Goal: Task Accomplishment & Management: Manage account settings

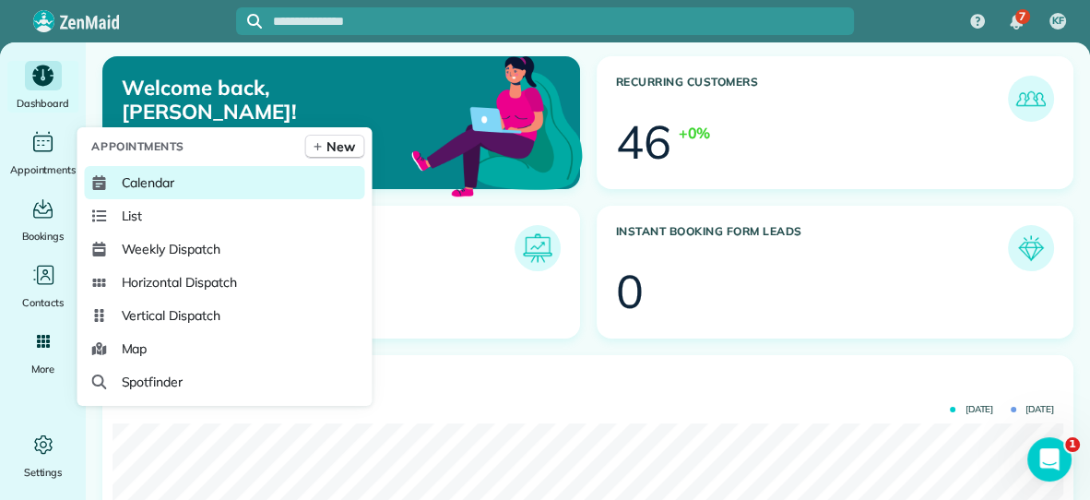
click at [123, 181] on span "Calendar" at bounding box center [148, 182] width 54 height 18
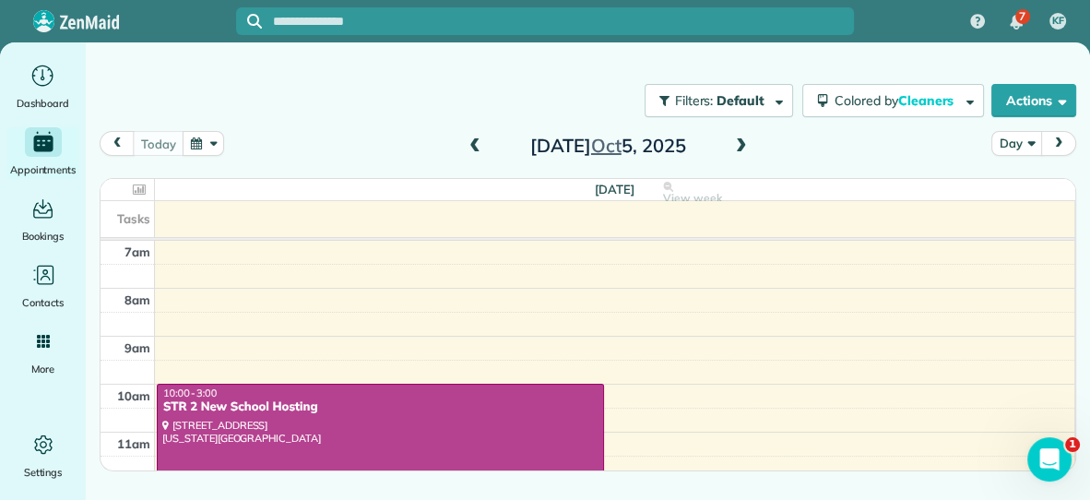
click at [740, 150] on span at bounding box center [742, 146] width 20 height 17
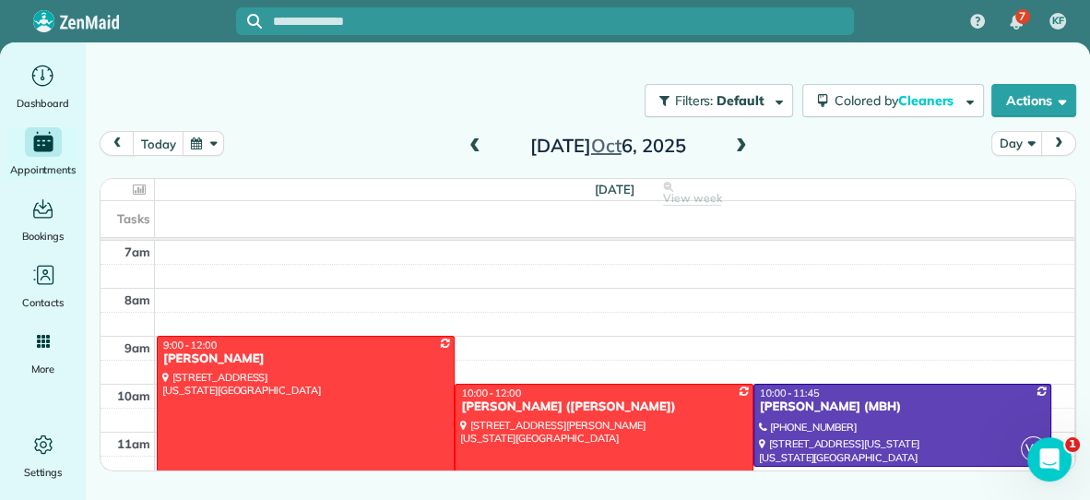
click at [345, 434] on div at bounding box center [306, 407] width 296 height 141
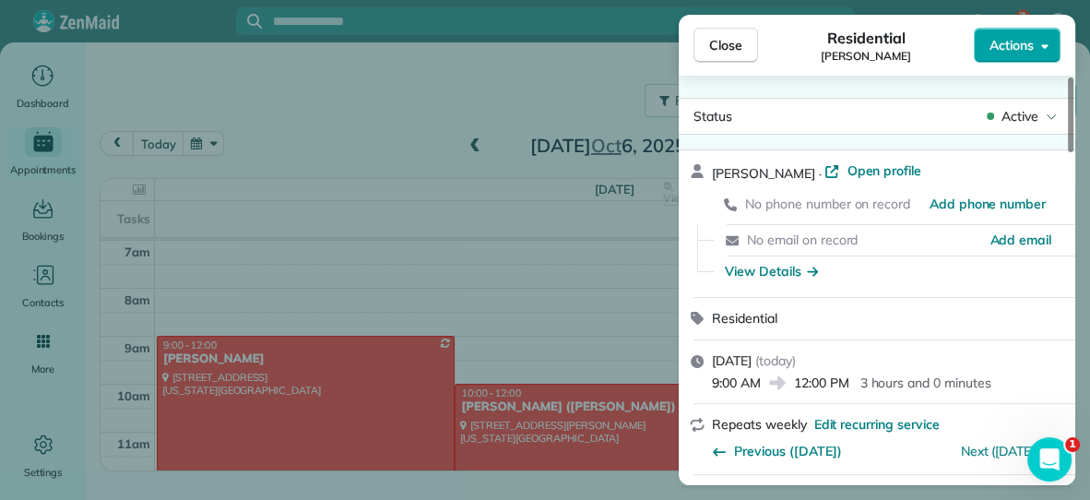
click at [993, 54] on button "Actions" at bounding box center [1017, 45] width 87 height 35
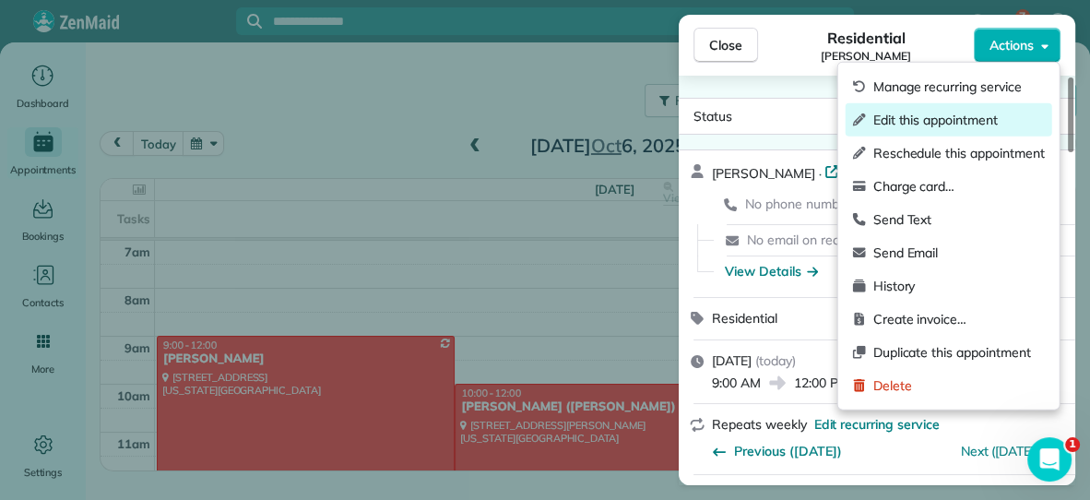
click at [918, 114] on span "Edit this appointment" at bounding box center [960, 120] width 172 height 18
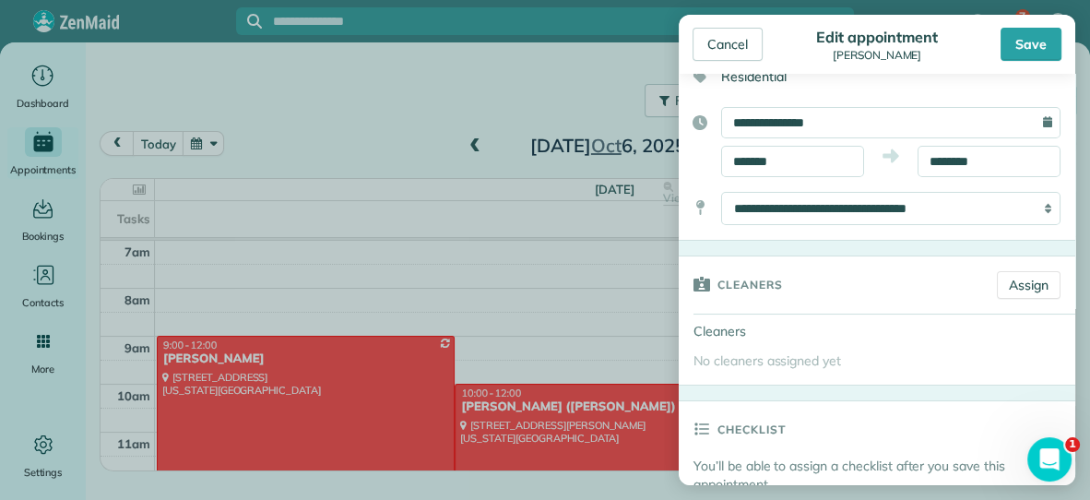
scroll to position [142, 0]
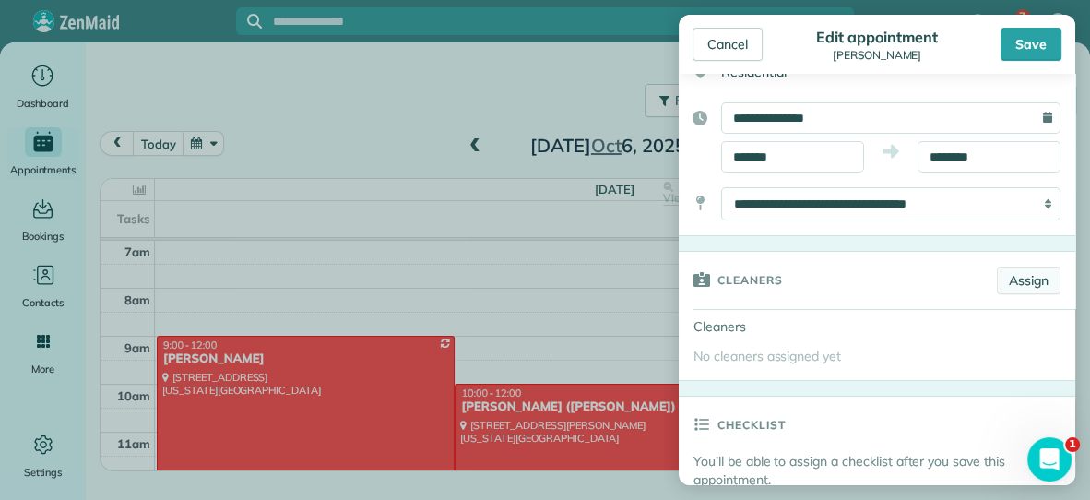
click at [1040, 280] on link "Assign" at bounding box center [1029, 281] width 64 height 28
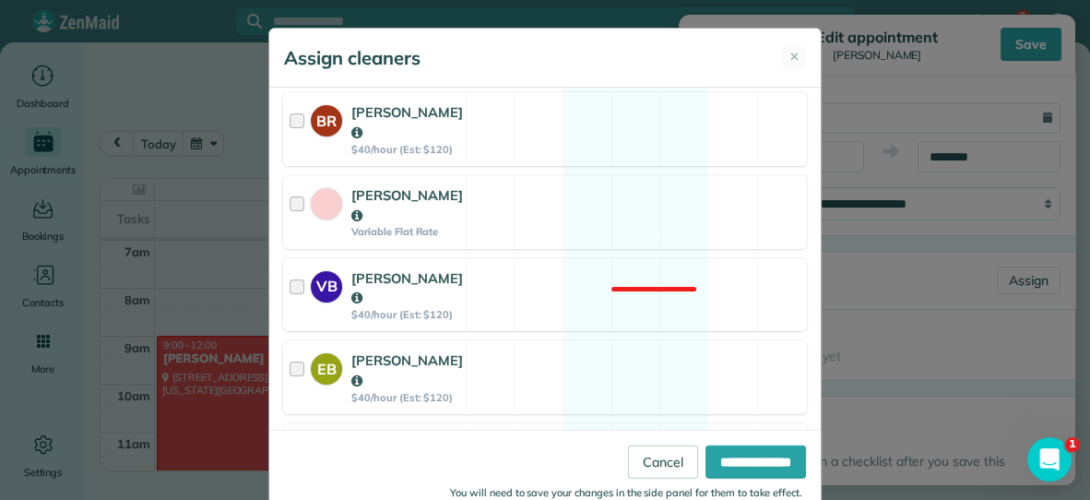
scroll to position [326, 0]
click at [586, 269] on div "VB [PERSON_NAME] $40/hour (Est: $120) Not available" at bounding box center [545, 294] width 524 height 74
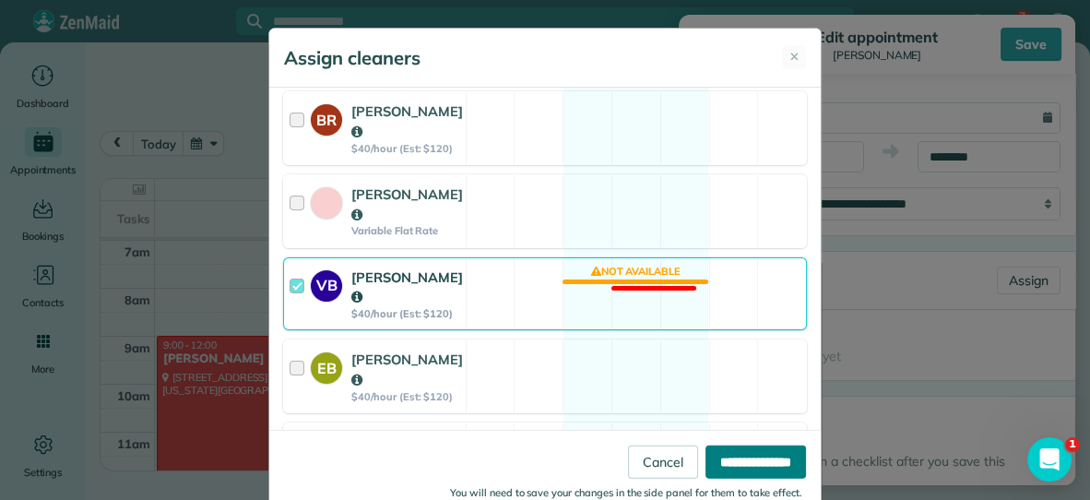
click at [722, 456] on input "**********" at bounding box center [756, 461] width 101 height 33
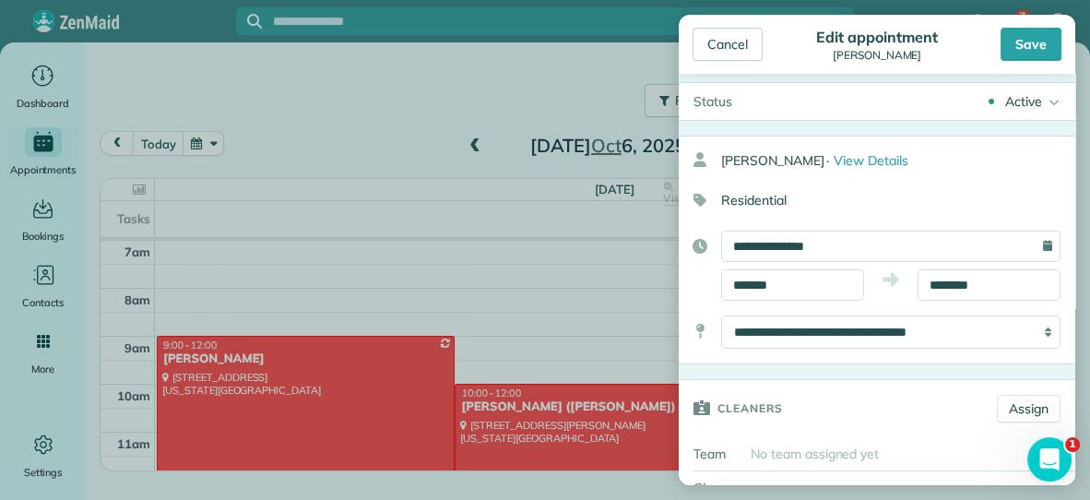
scroll to position [0, 0]
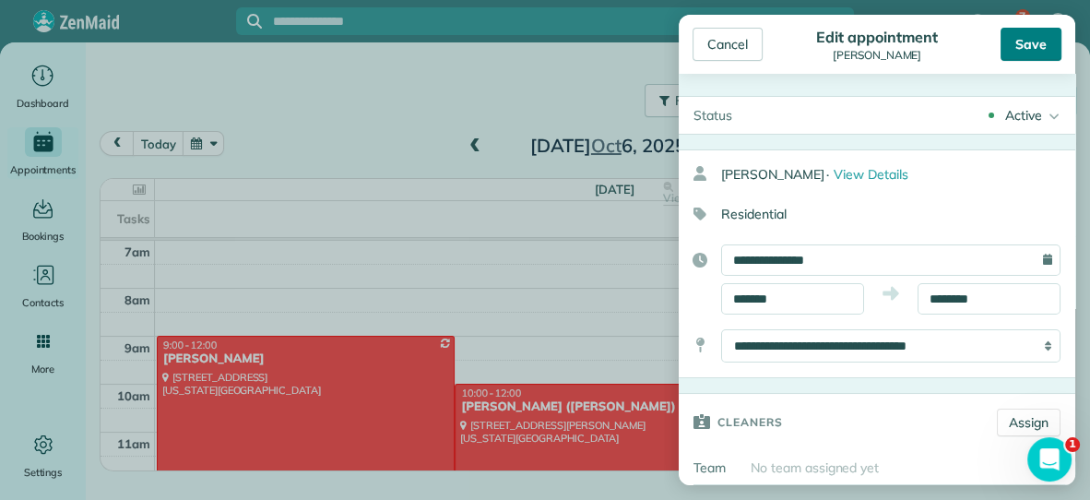
click at [1021, 43] on div "Save" at bounding box center [1031, 44] width 61 height 33
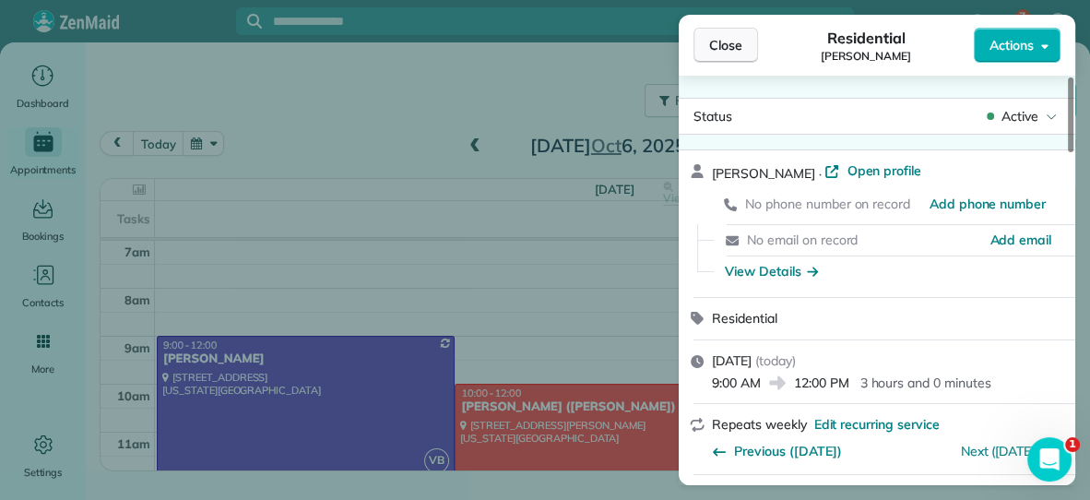
click at [720, 42] on span "Close" at bounding box center [725, 45] width 33 height 18
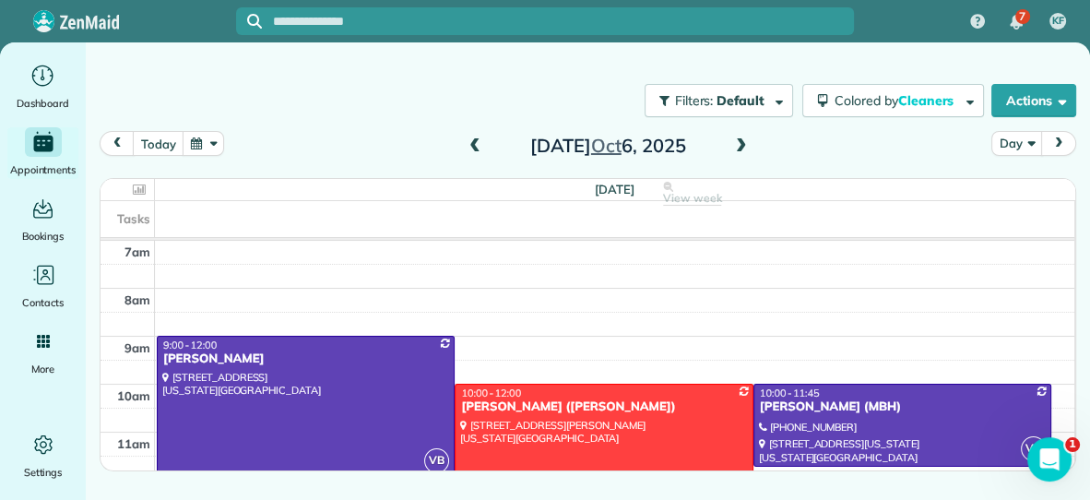
click at [589, 387] on div "10:00 - 12:00" at bounding box center [603, 393] width 287 height 13
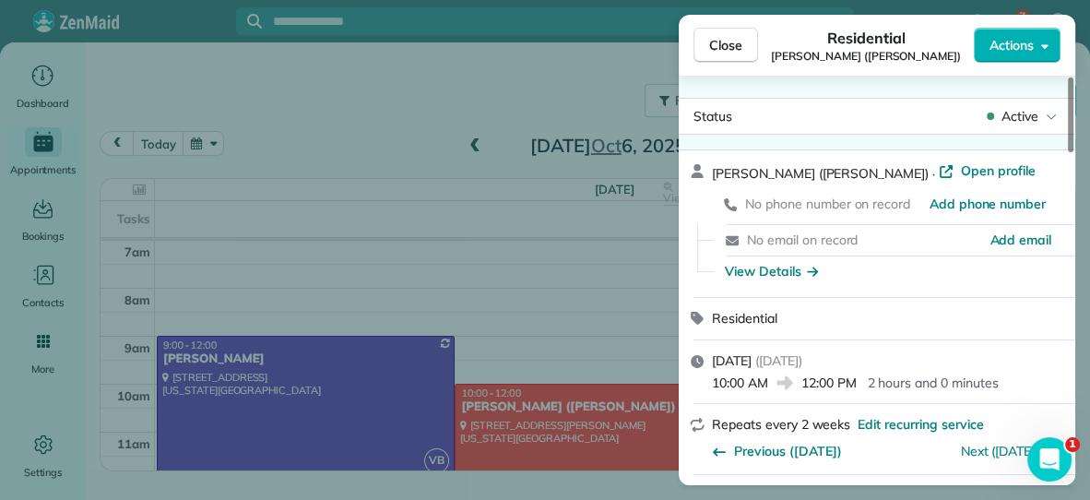
click at [1021, 43] on span "Actions" at bounding box center [1012, 45] width 44 height 18
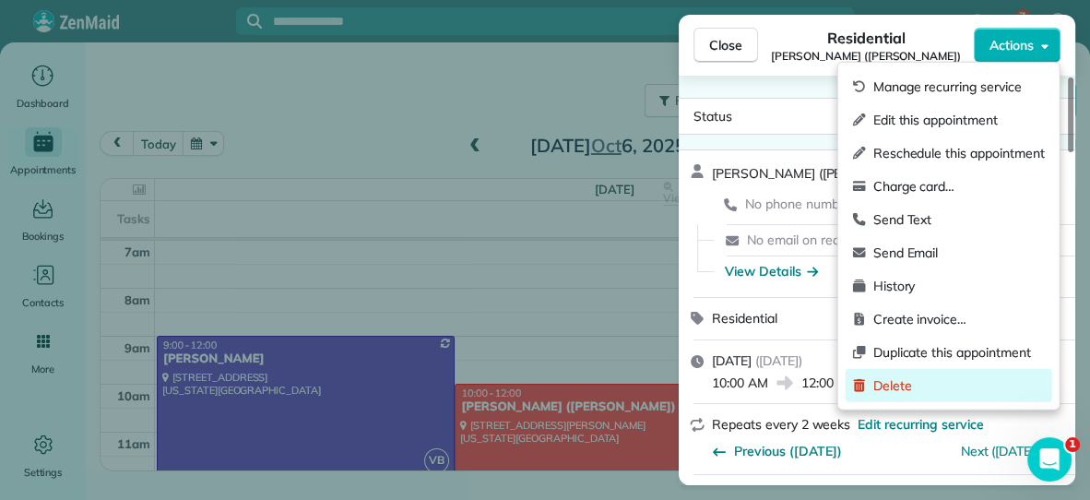
click at [906, 380] on span "Delete" at bounding box center [960, 385] width 172 height 18
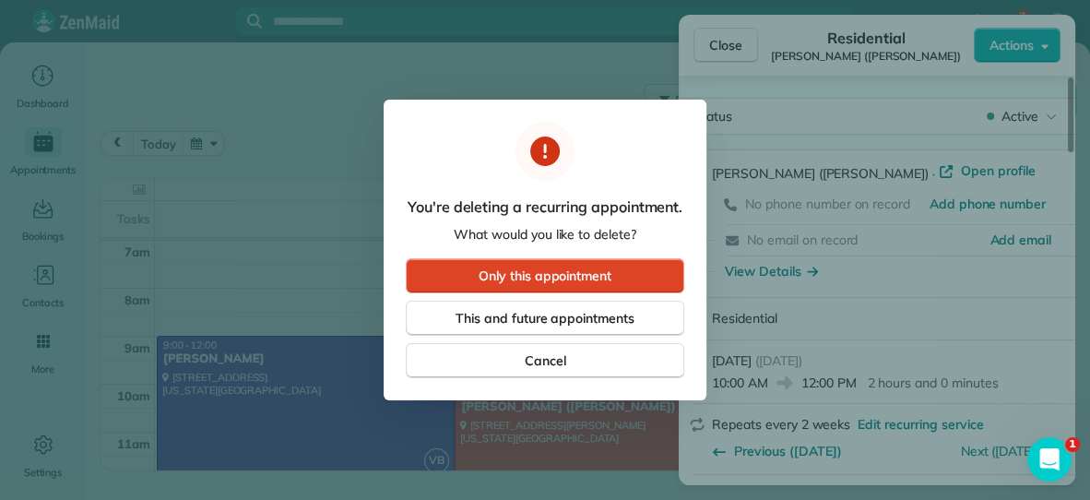
click at [573, 267] on span "Only this appointment" at bounding box center [545, 276] width 133 height 18
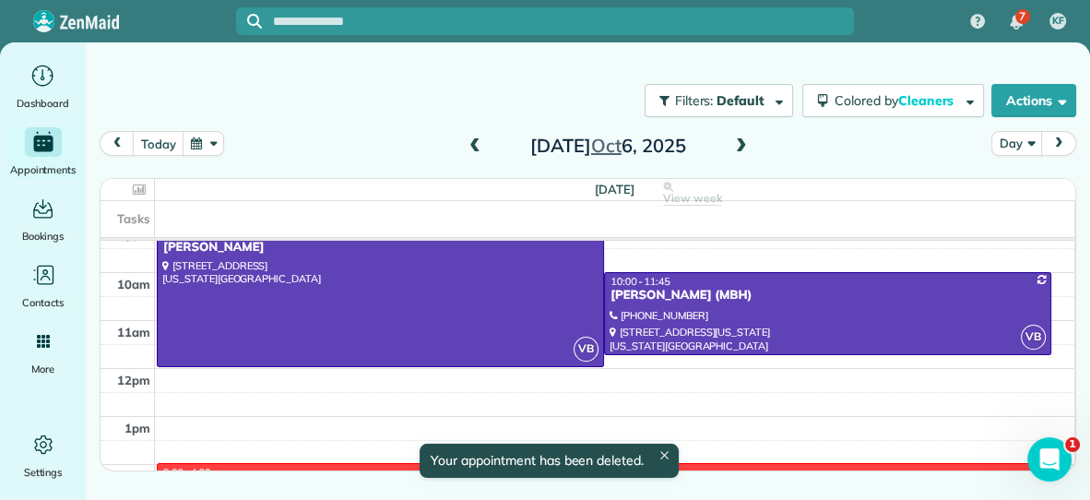
scroll to position [114, 0]
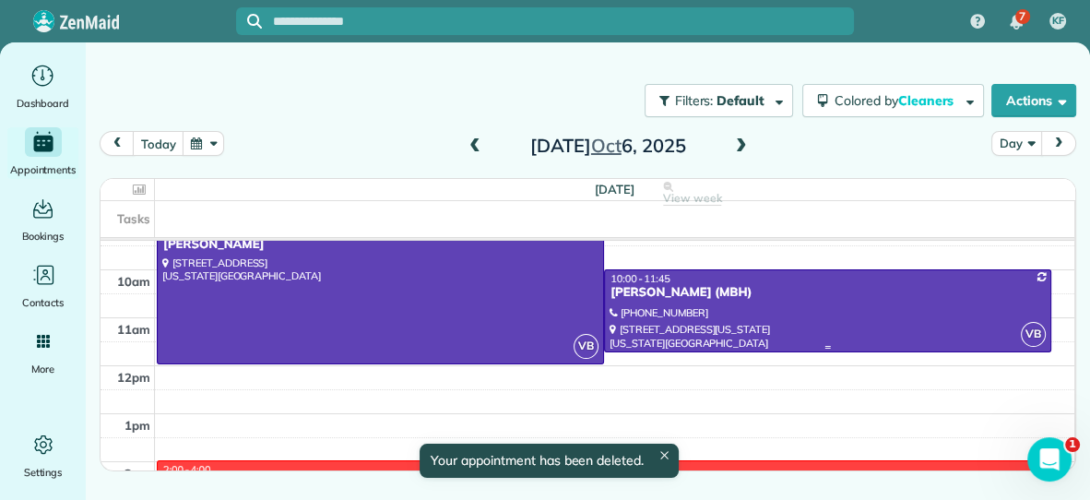
click at [888, 314] on div at bounding box center [828, 311] width 446 height 82
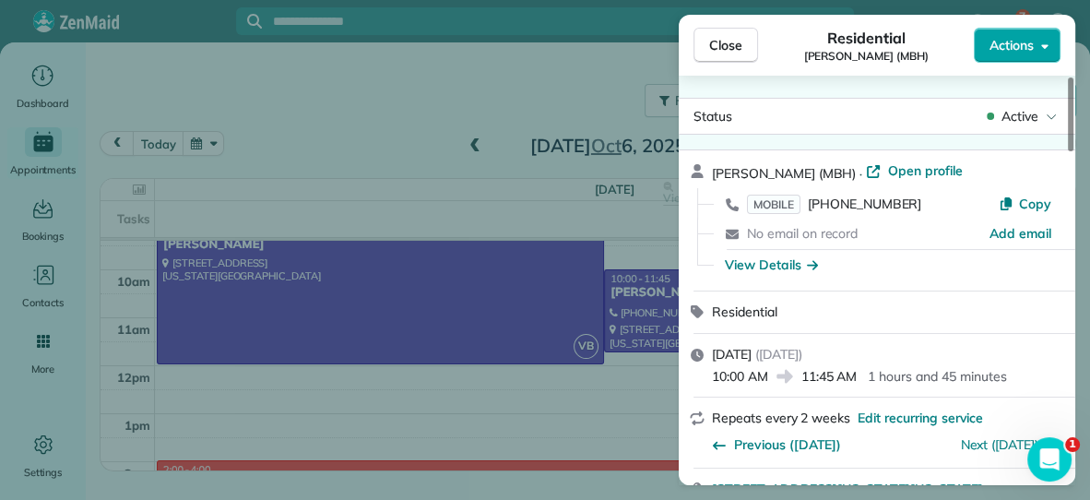
click at [1018, 48] on span "Actions" at bounding box center [1012, 45] width 44 height 18
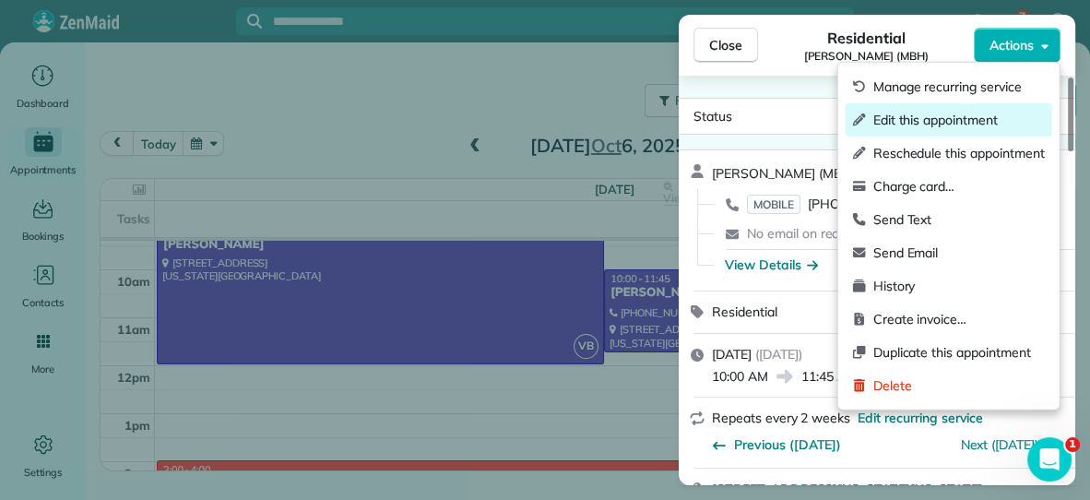
click at [968, 122] on span "Edit this appointment" at bounding box center [960, 120] width 172 height 18
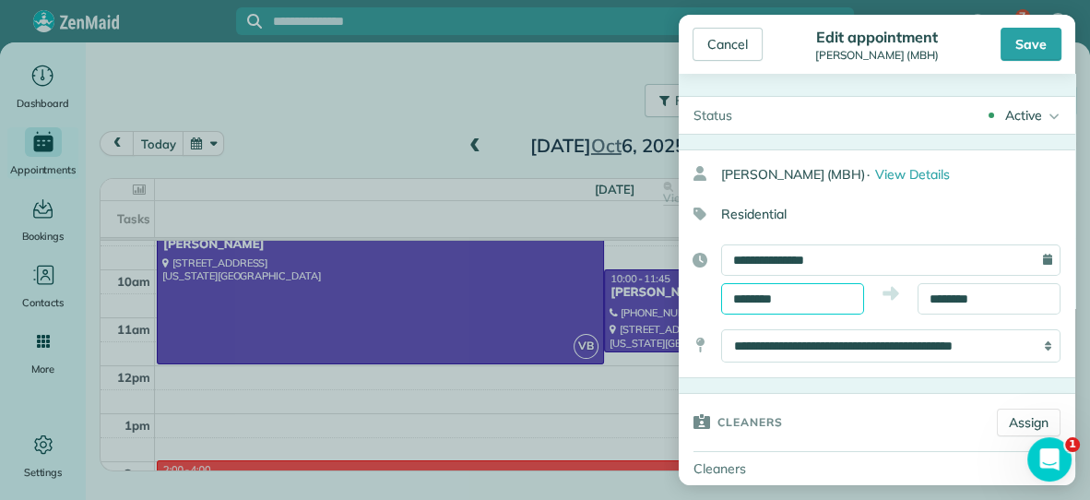
click at [839, 294] on input "********" at bounding box center [792, 298] width 143 height 31
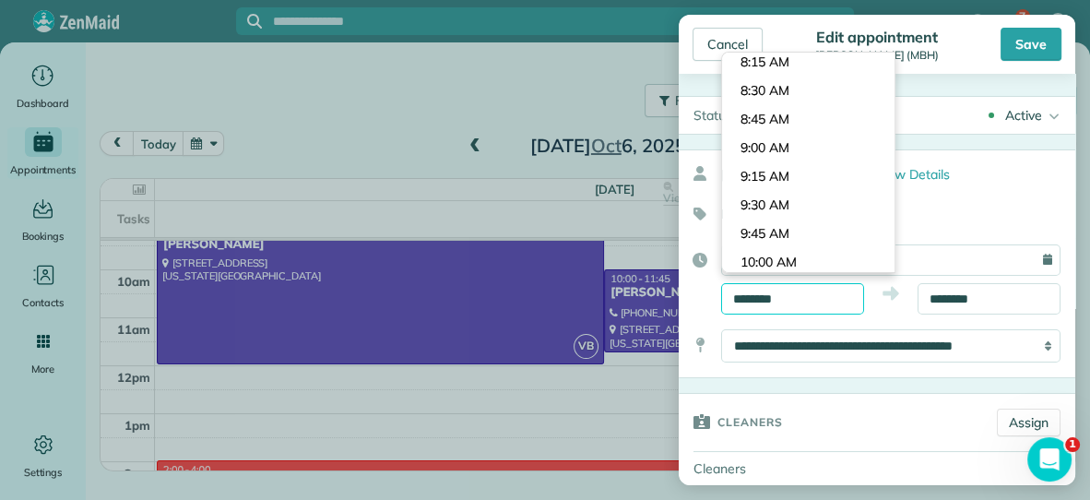
scroll to position [924, 0]
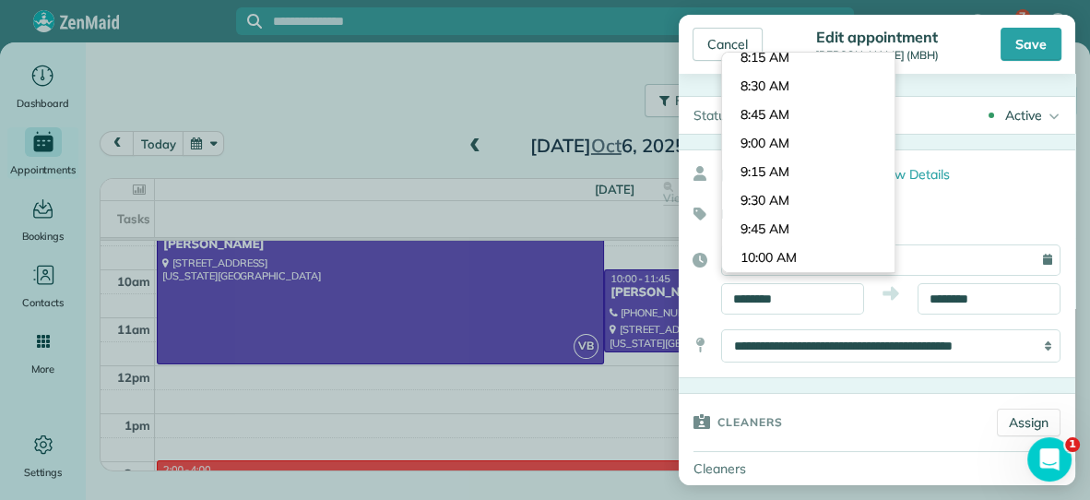
click at [826, 142] on body "7 KF Dashboard Appointments Bookings Contacts Cleaners Invoices Payroll Reports…" at bounding box center [545, 250] width 1090 height 500
type input "*******"
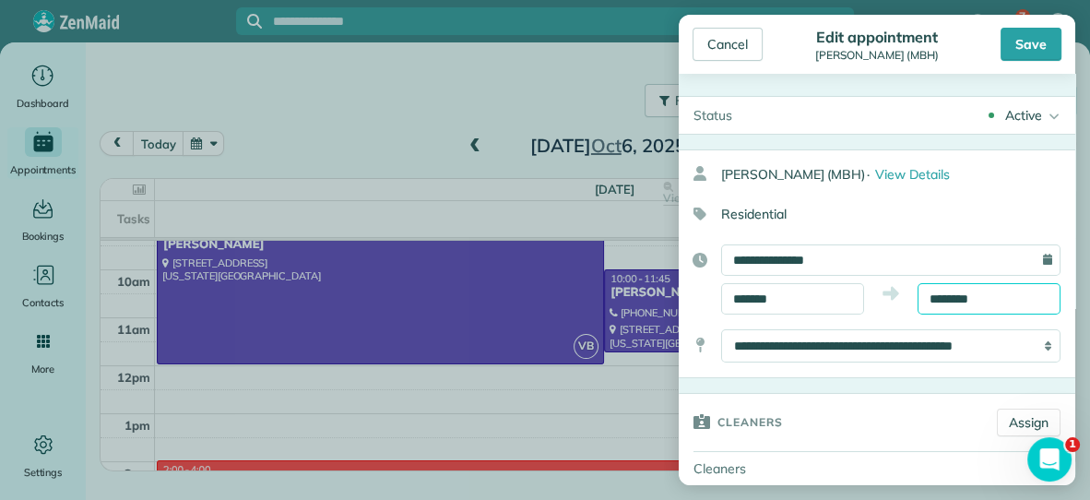
click at [1000, 301] on input "********" at bounding box center [989, 298] width 143 height 31
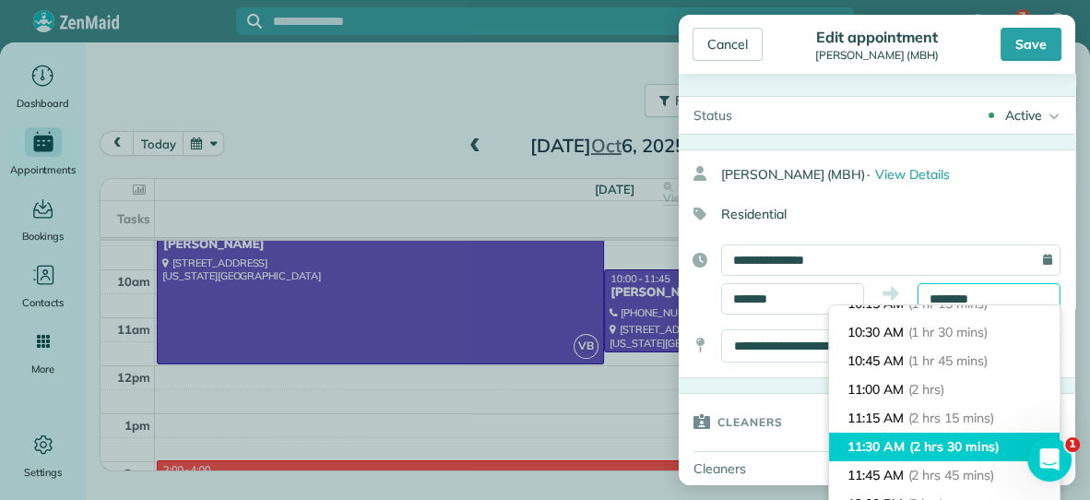
scroll to position [154, 0]
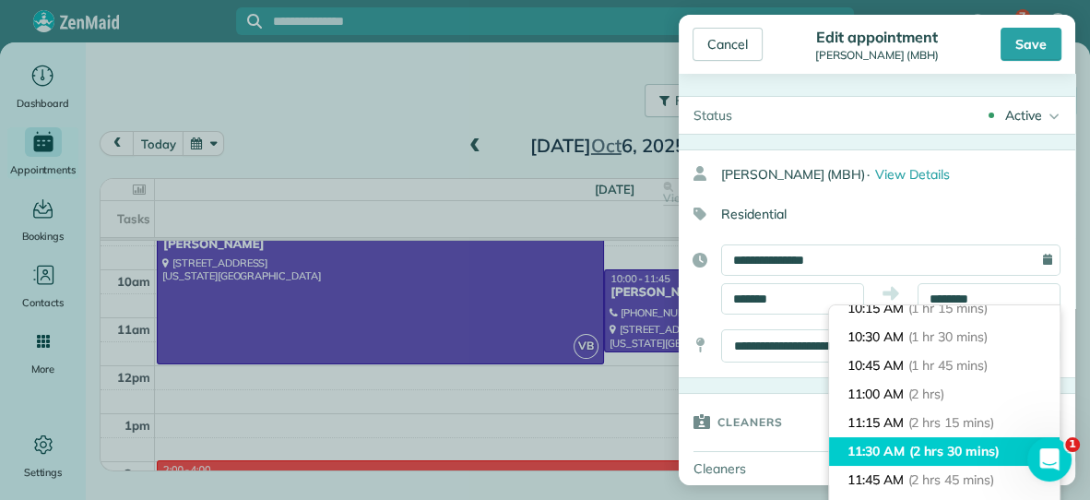
click at [971, 327] on li "10:30 AM (1 hr 30 mins)" at bounding box center [944, 337] width 231 height 29
type input "********"
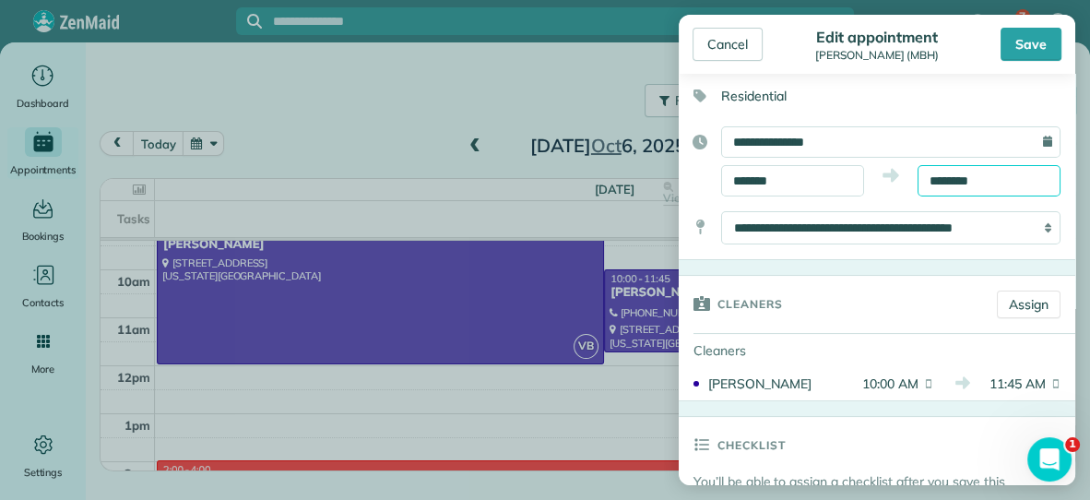
scroll to position [121, 0]
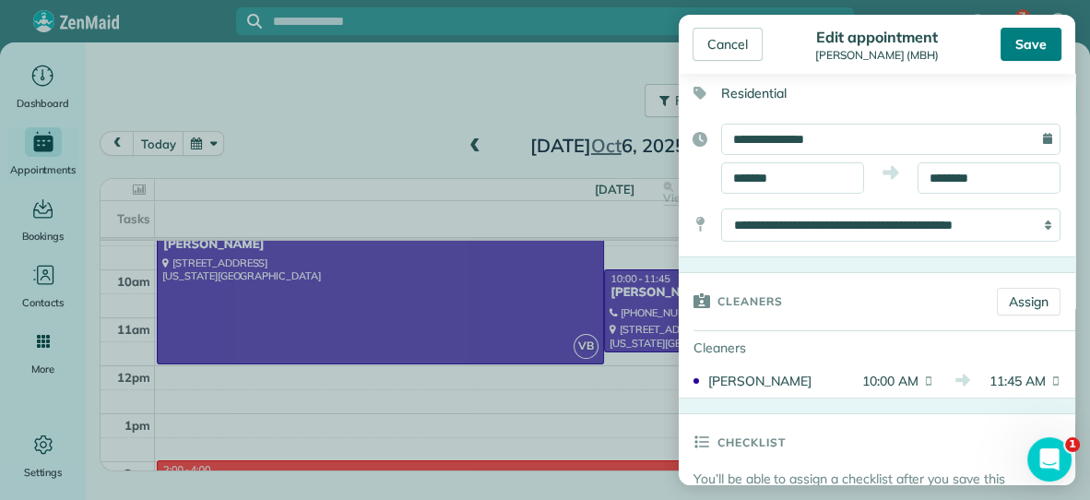
click at [1046, 42] on div "Save" at bounding box center [1031, 44] width 61 height 33
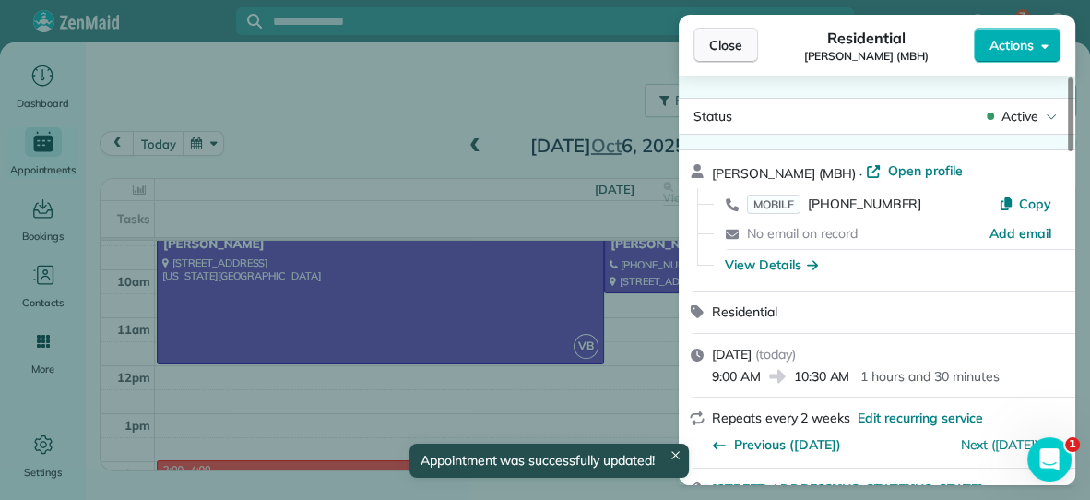
click at [736, 34] on button "Close" at bounding box center [726, 45] width 65 height 35
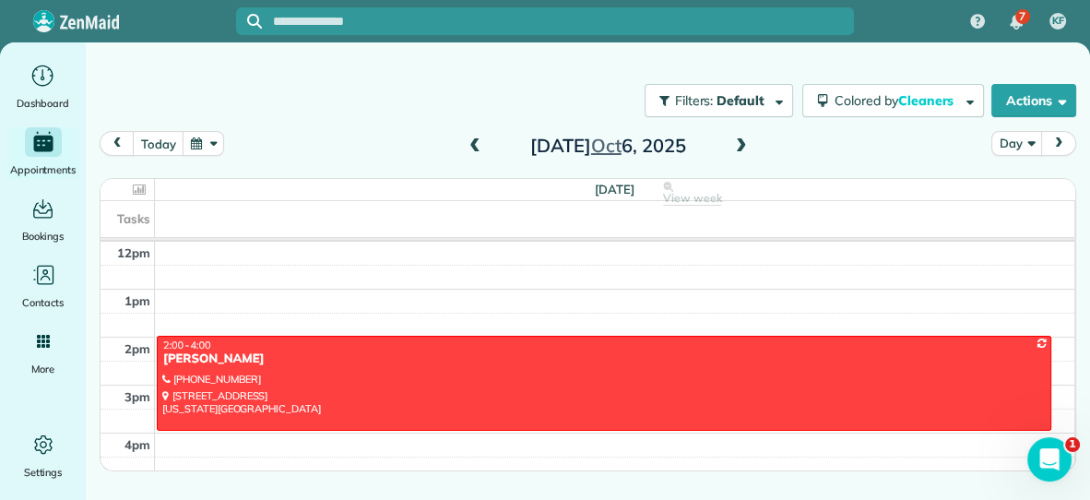
scroll to position [314, 0]
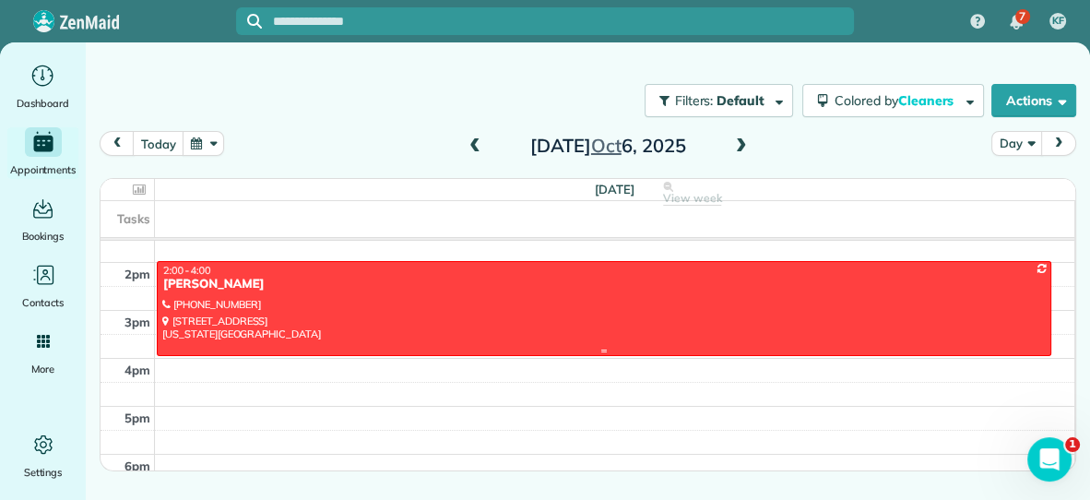
click at [510, 294] on div at bounding box center [604, 308] width 893 height 93
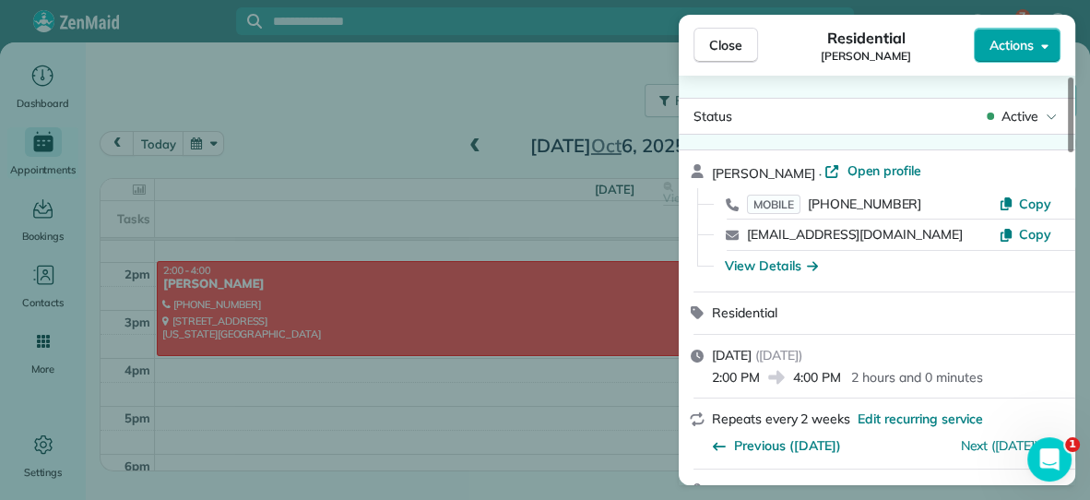
click at [1005, 49] on span "Actions" at bounding box center [1012, 45] width 44 height 18
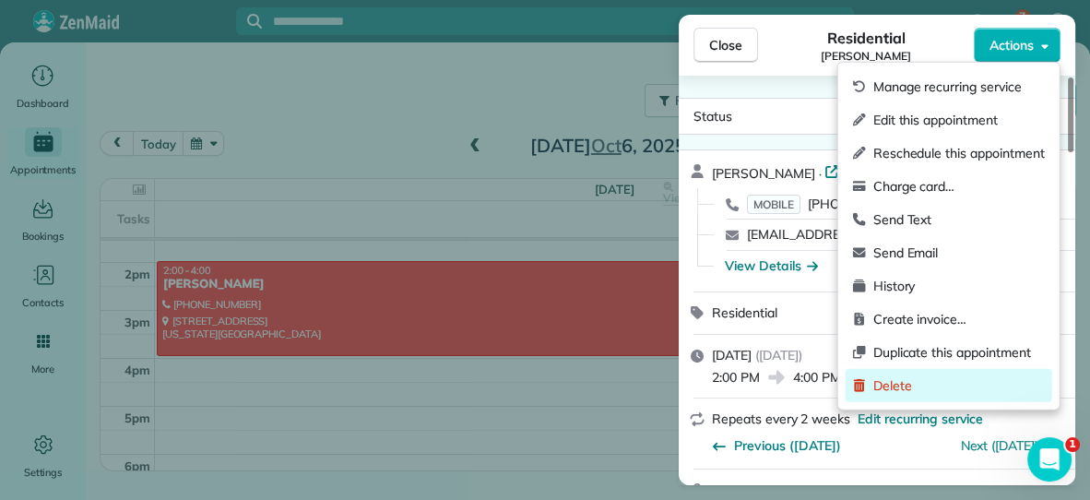
click at [909, 382] on span "Delete" at bounding box center [960, 385] width 172 height 18
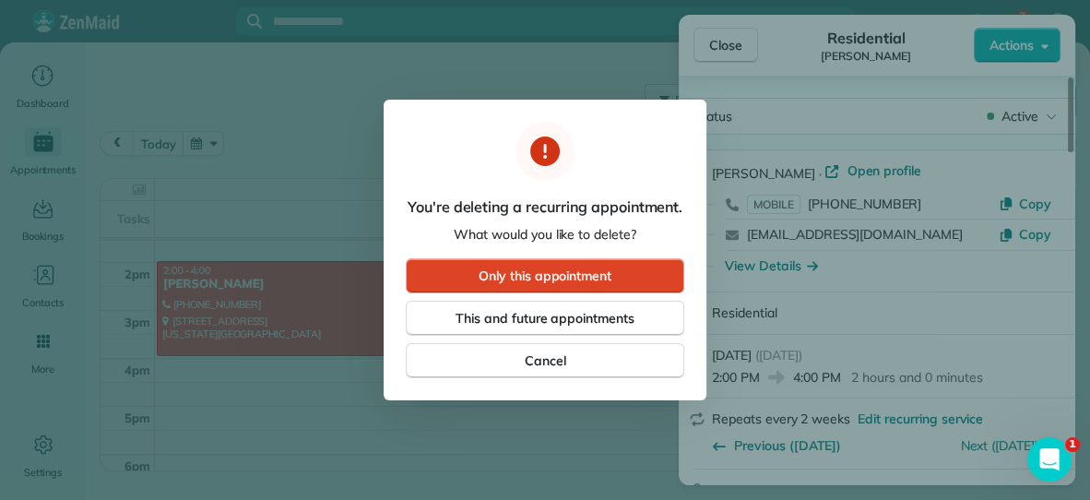
click at [627, 265] on button "Only this appointment" at bounding box center [545, 275] width 279 height 35
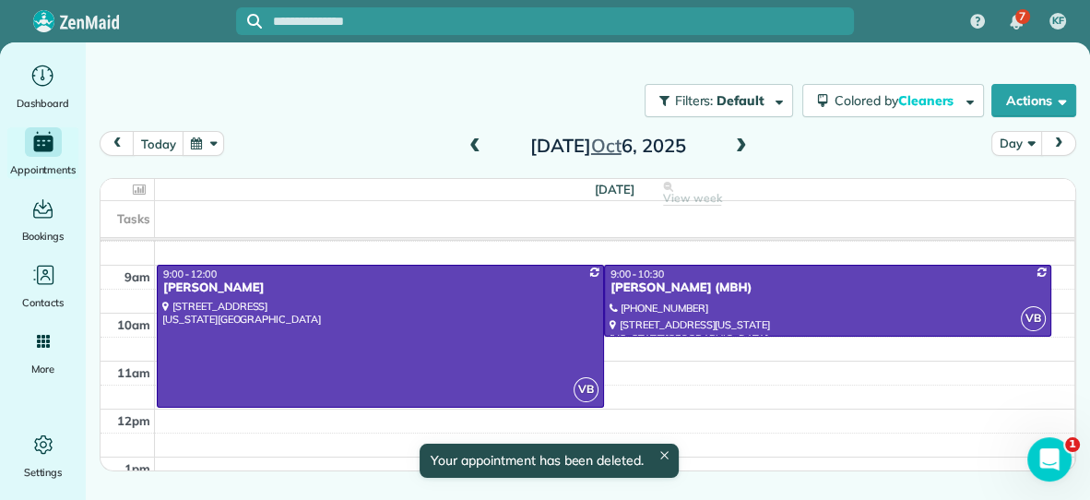
scroll to position [76, 0]
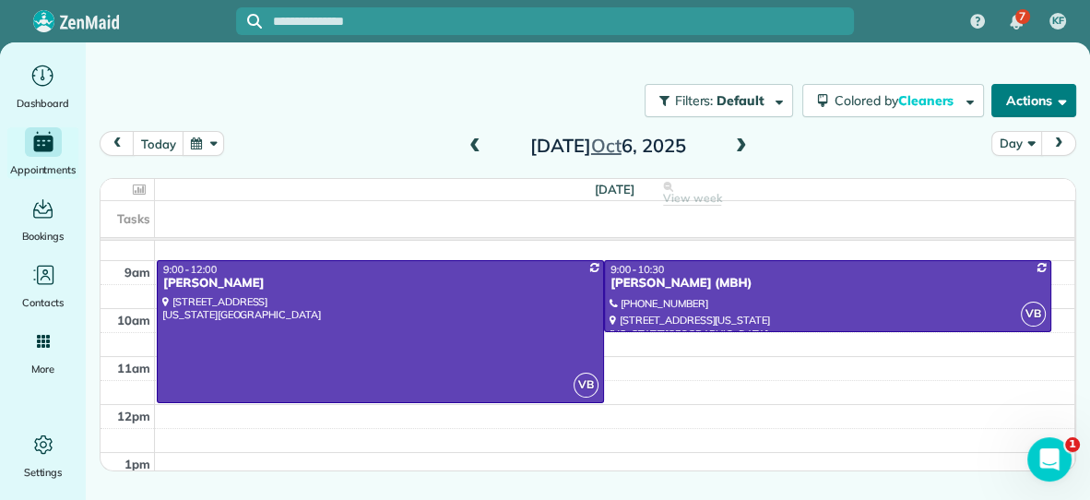
click at [1002, 92] on button "Actions" at bounding box center [1034, 100] width 85 height 33
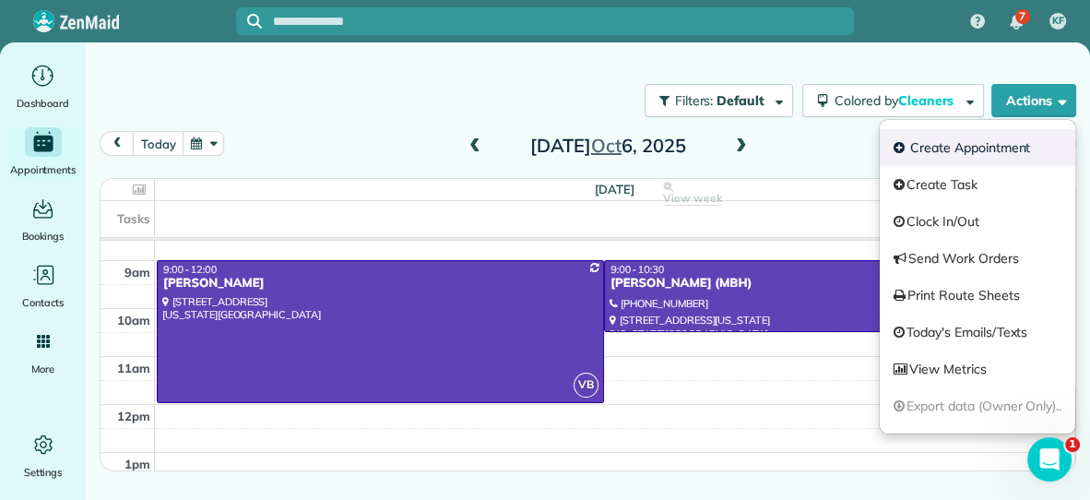
click at [941, 148] on link "Create Appointment" at bounding box center [978, 147] width 196 height 37
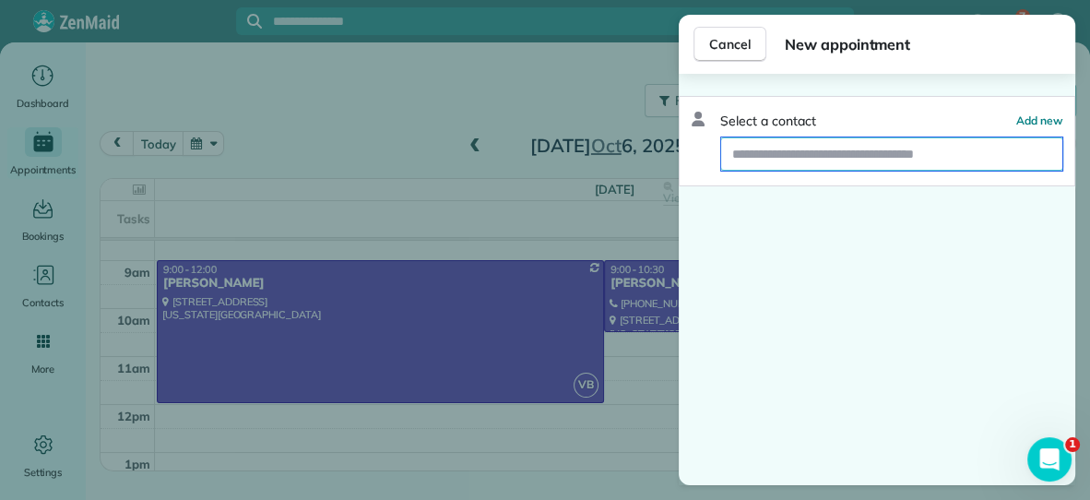
click at [923, 159] on input "text" at bounding box center [891, 153] width 341 height 33
type input "**********"
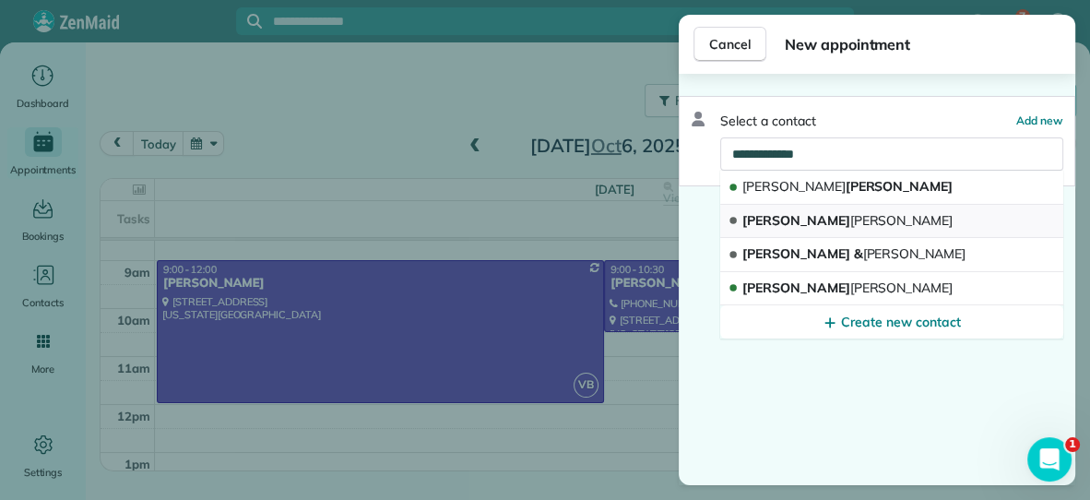
click at [875, 223] on button "[PERSON_NAME]" at bounding box center [891, 222] width 343 height 34
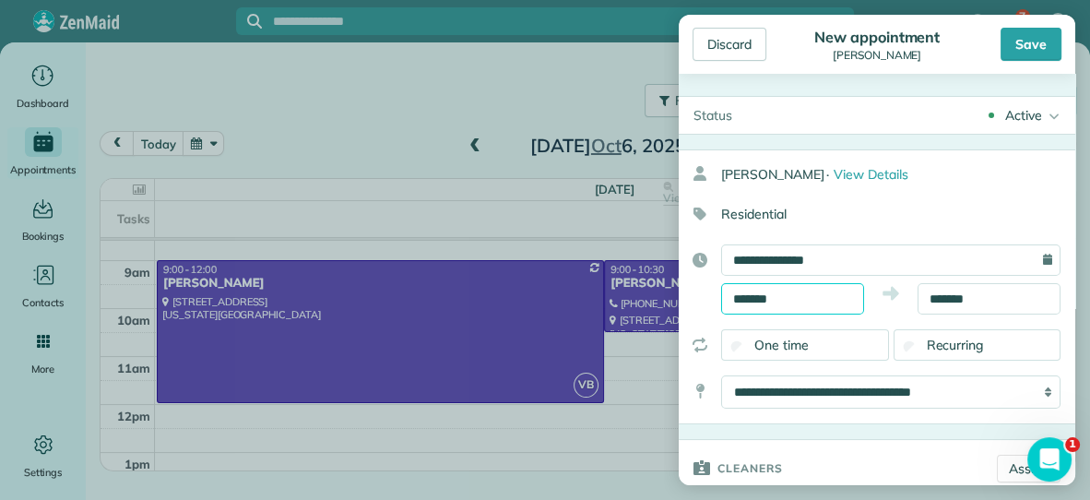
click at [799, 306] on input "*******" at bounding box center [792, 298] width 143 height 31
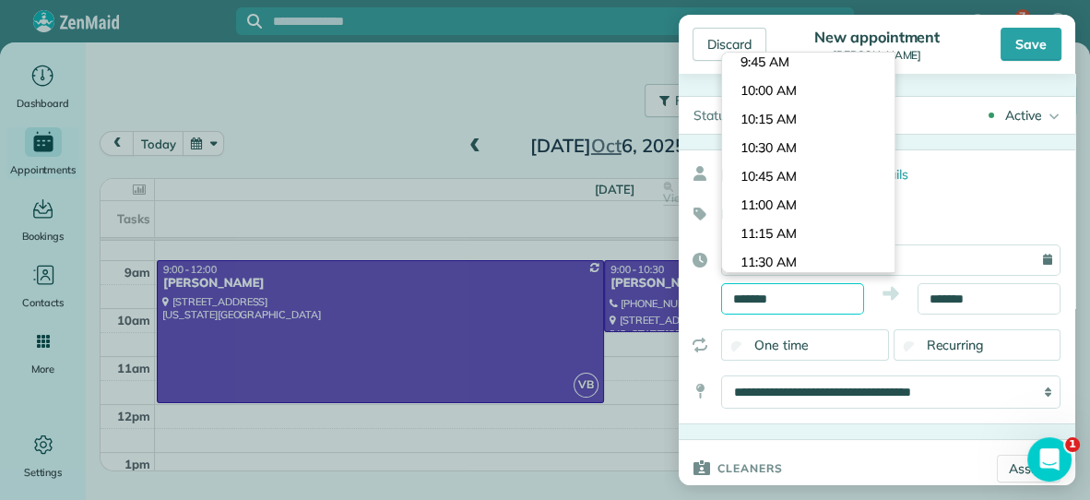
scroll to position [1089, 0]
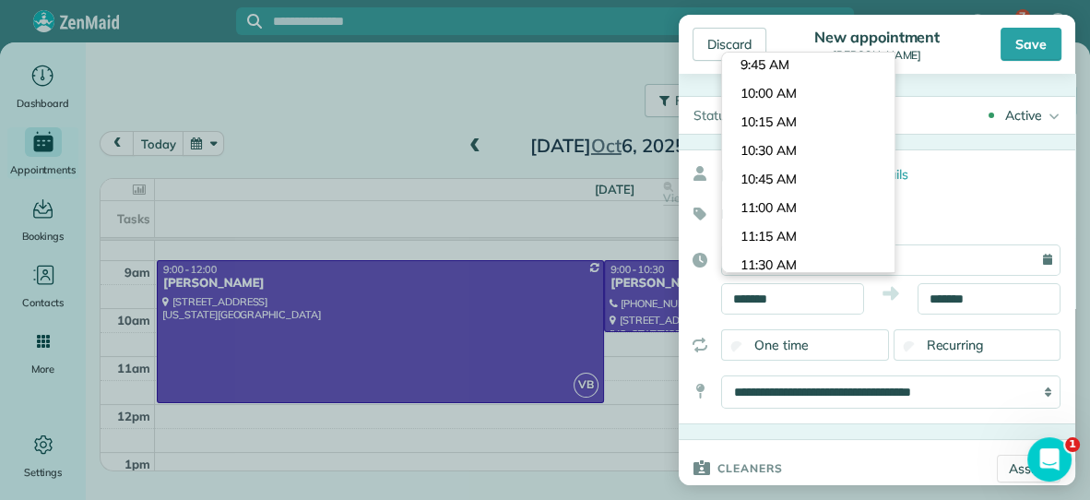
click at [825, 214] on body "7 KF Dashboard Appointments Bookings Contacts Cleaners Invoices Payroll Reports…" at bounding box center [545, 250] width 1090 height 500
type input "********"
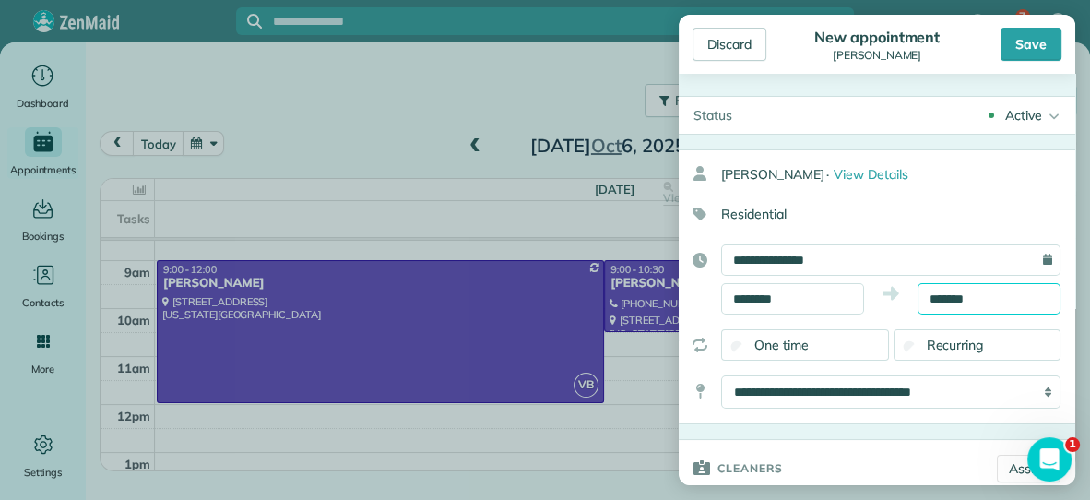
click at [1006, 298] on input "*******" at bounding box center [989, 298] width 143 height 31
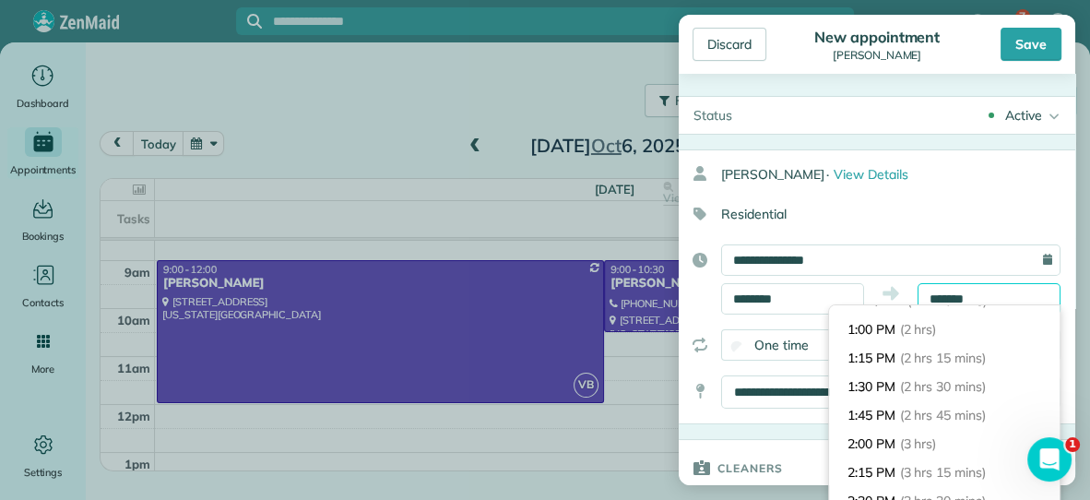
scroll to position [216, 0]
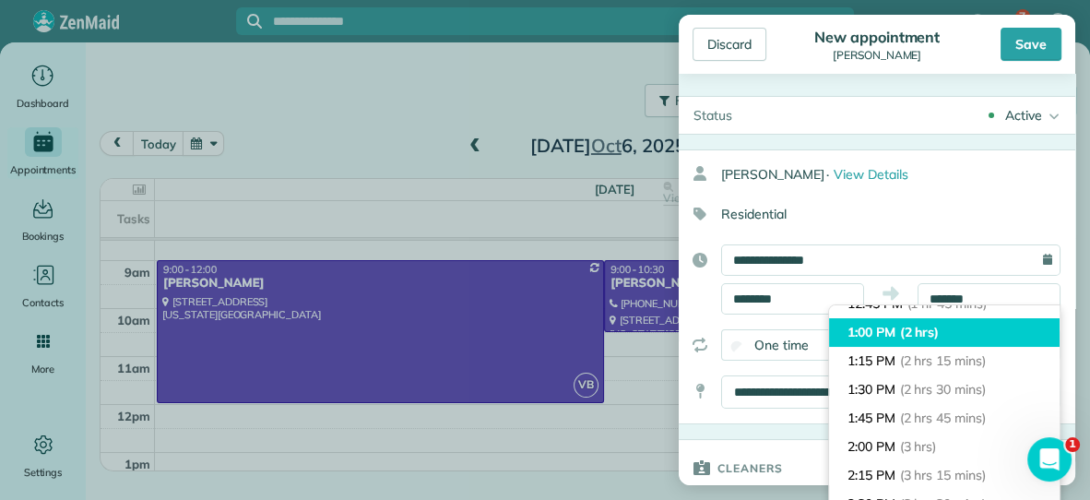
click at [954, 330] on li "1:00 PM (2 hrs)" at bounding box center [944, 332] width 231 height 29
type input "*******"
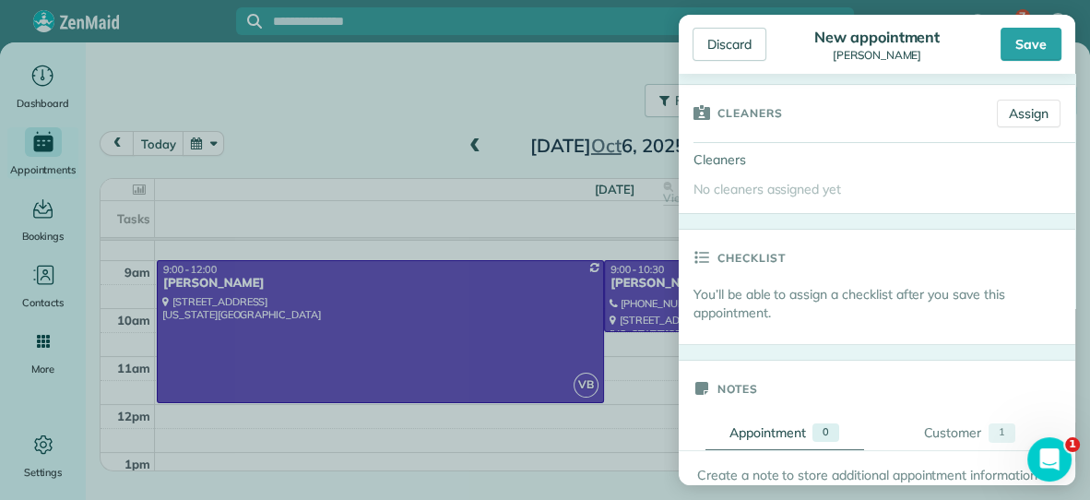
scroll to position [353, 0]
click at [1021, 111] on link "Assign" at bounding box center [1029, 115] width 64 height 28
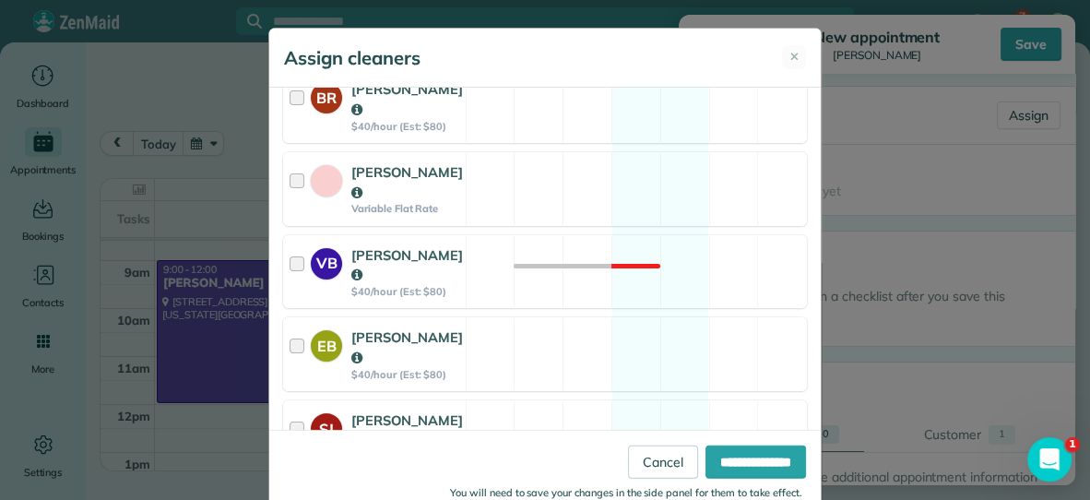
scroll to position [268, 0]
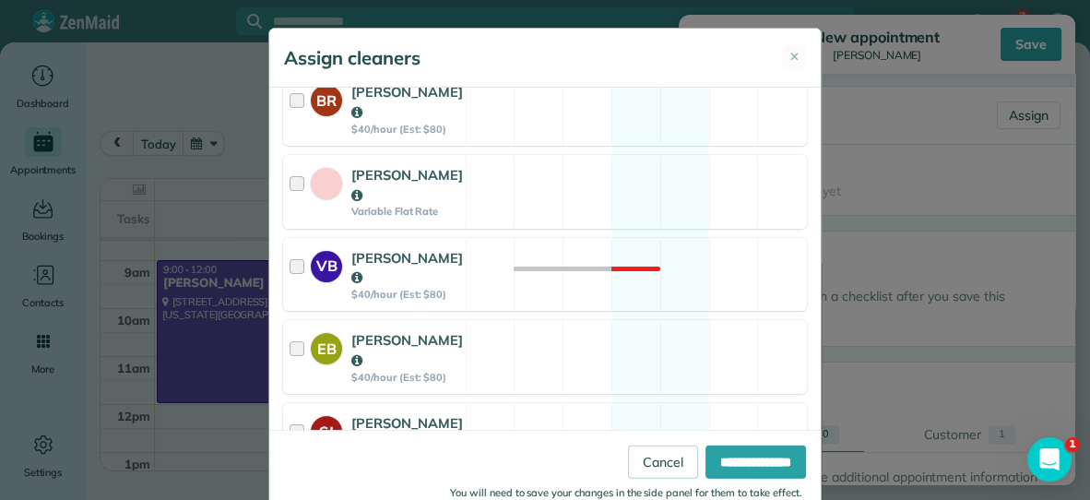
click at [554, 280] on div "VB [PERSON_NAME] $40/hour (Est: $80) Not available" at bounding box center [545, 275] width 524 height 74
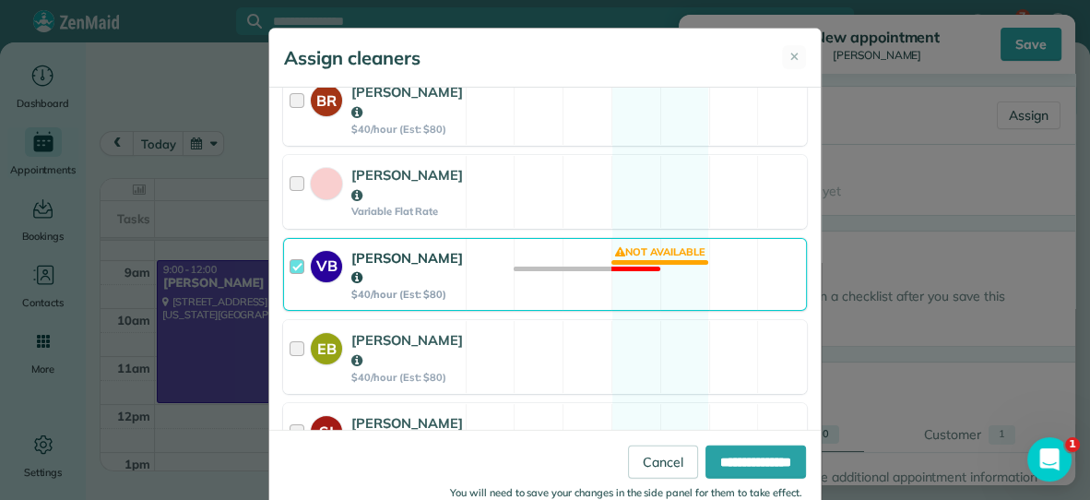
click at [554, 280] on div "VB [PERSON_NAME] $40/hour (Est: $80) Not available" at bounding box center [545, 275] width 524 height 74
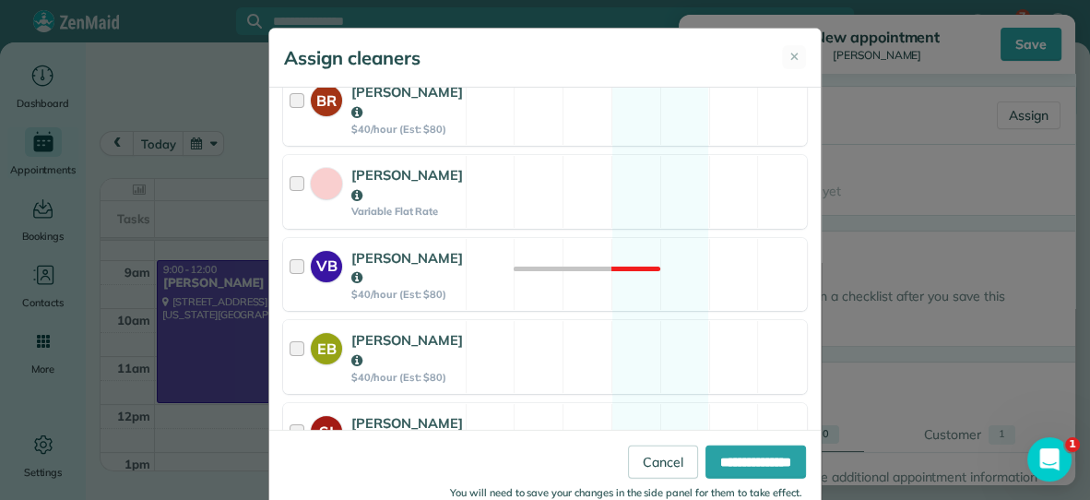
click at [554, 280] on div "VB [PERSON_NAME] $40/hour (Est: $80) Not available" at bounding box center [545, 275] width 524 height 74
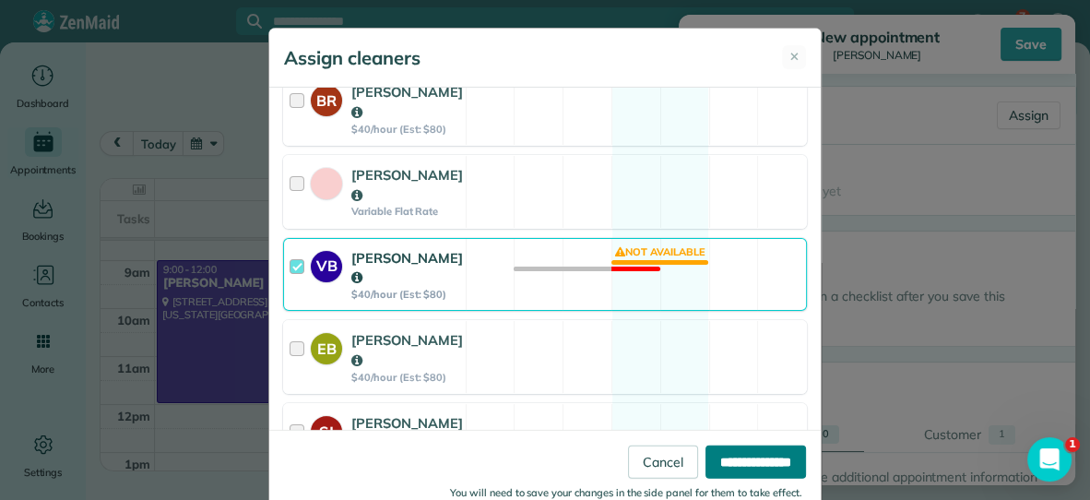
click at [749, 454] on input "**********" at bounding box center [756, 461] width 101 height 33
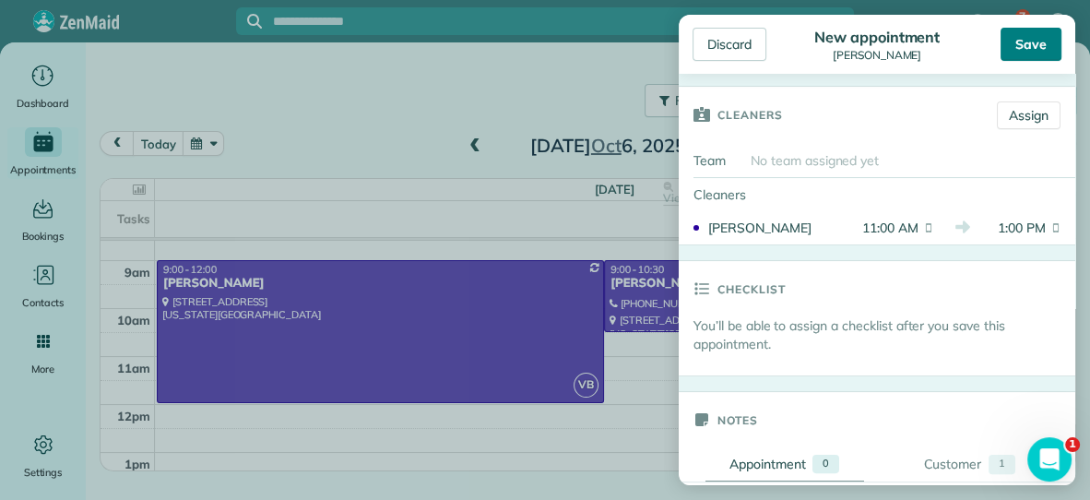
click at [1023, 41] on div "Save" at bounding box center [1031, 44] width 61 height 33
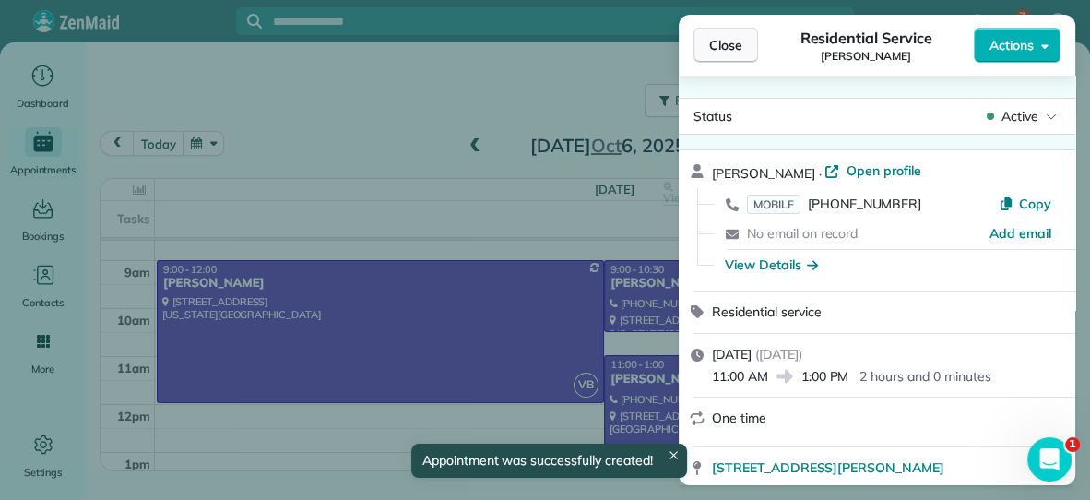
click at [720, 40] on span "Close" at bounding box center [725, 45] width 33 height 18
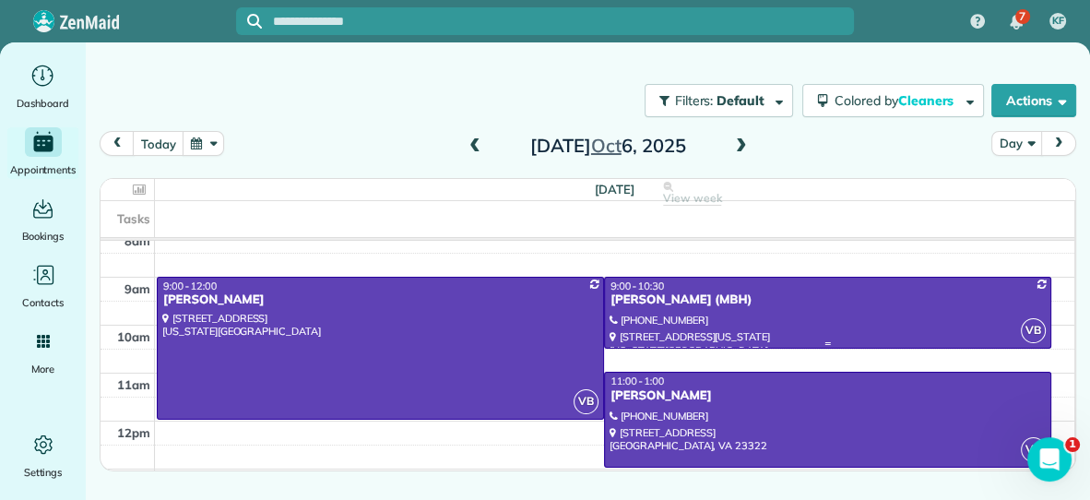
scroll to position [21, 0]
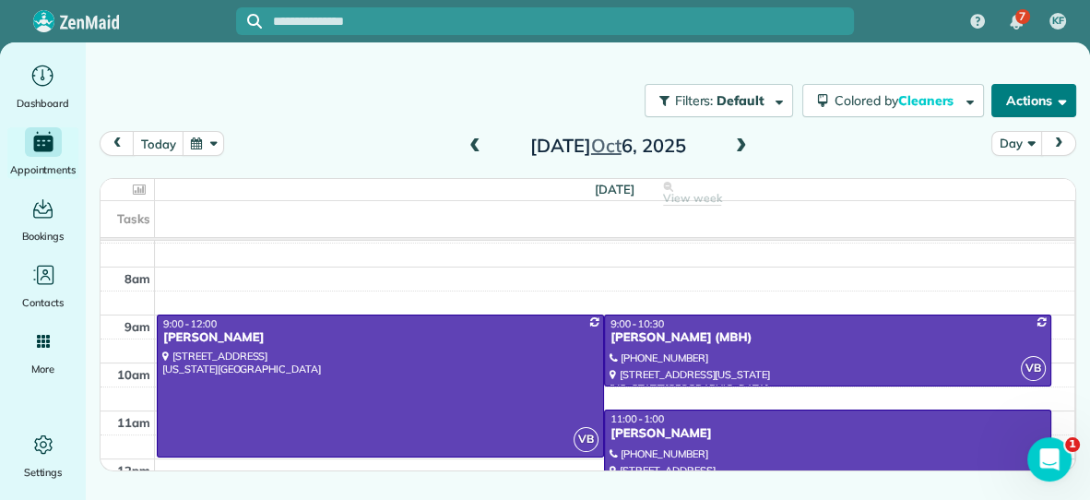
click at [1002, 97] on button "Actions" at bounding box center [1034, 100] width 85 height 33
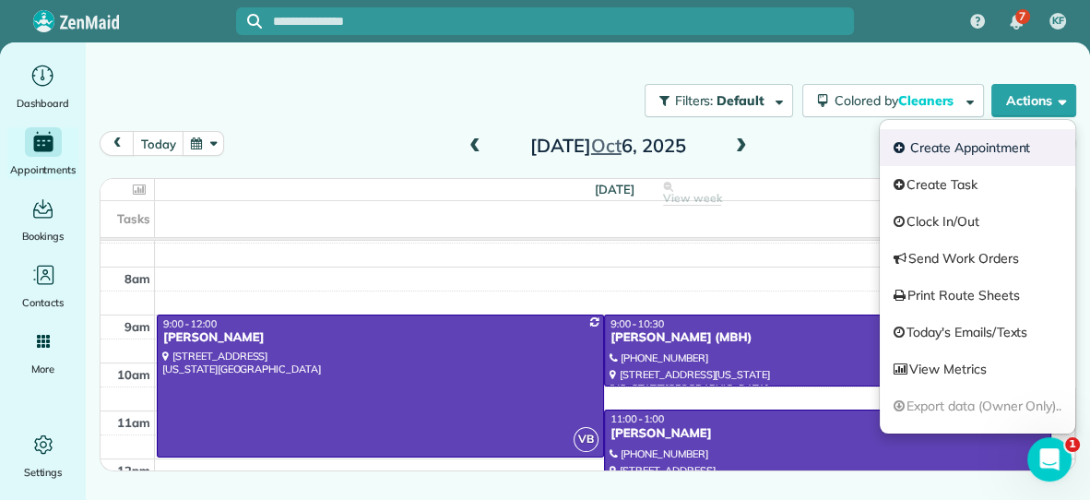
click at [947, 152] on link "Create Appointment" at bounding box center [978, 147] width 196 height 37
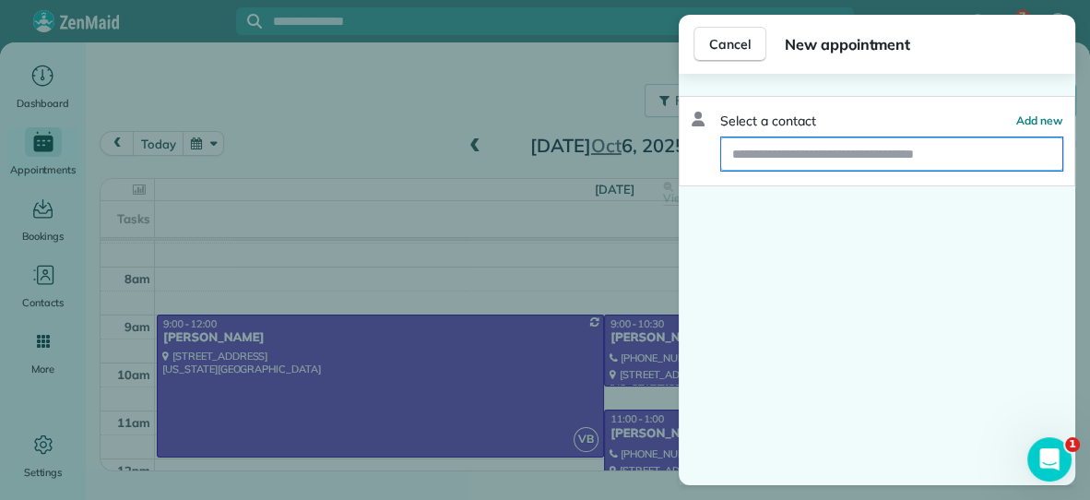
click at [906, 151] on input "text" at bounding box center [891, 153] width 341 height 33
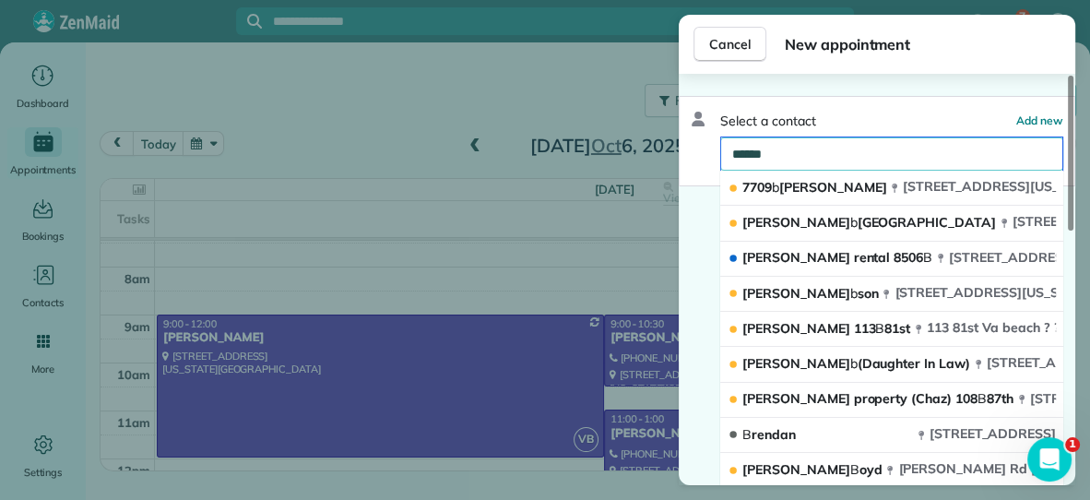
type input "*******"
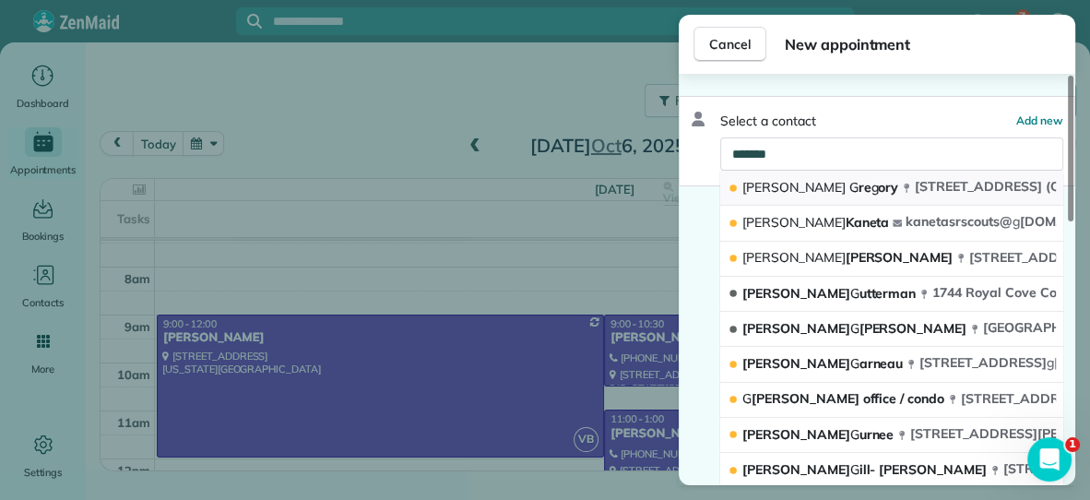
click at [814, 188] on span "[PERSON_NAME] re g [PERSON_NAME]" at bounding box center [821, 187] width 156 height 17
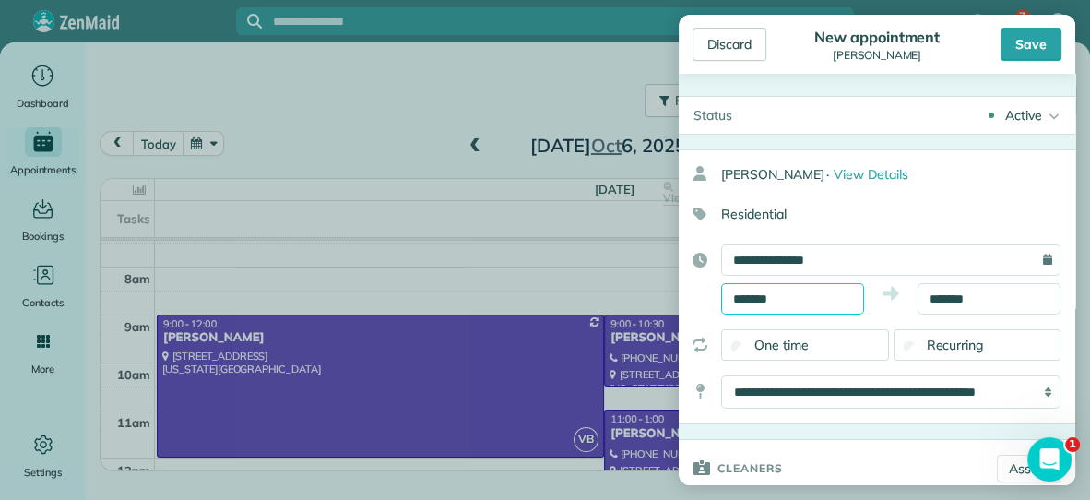
click at [821, 288] on input "*******" at bounding box center [792, 298] width 143 height 31
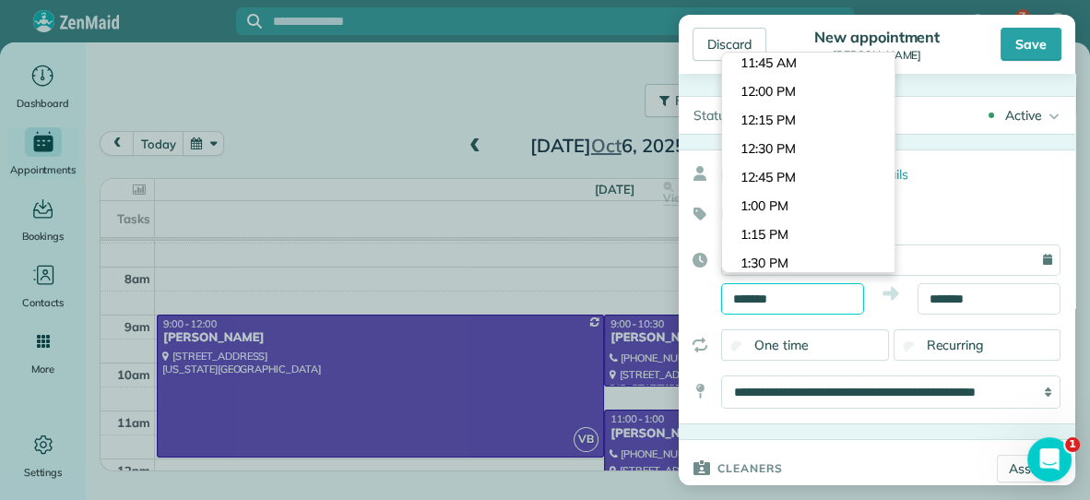
scroll to position [1321, 0]
click at [817, 145] on body "7 KF Dashboard Appointments Bookings Contacts Cleaners Invoices Payroll Reports…" at bounding box center [545, 250] width 1090 height 500
type input "********"
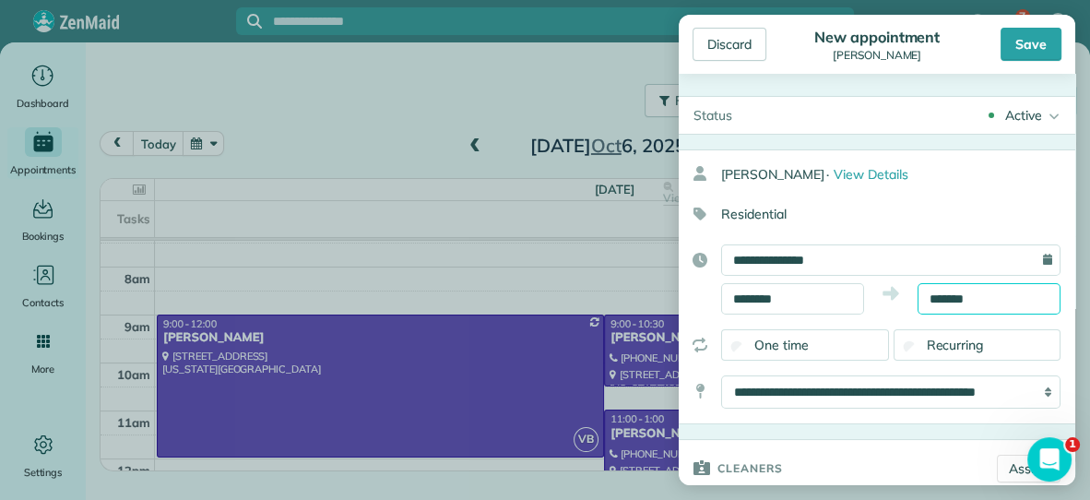
click at [998, 301] on input "*******" at bounding box center [989, 298] width 143 height 31
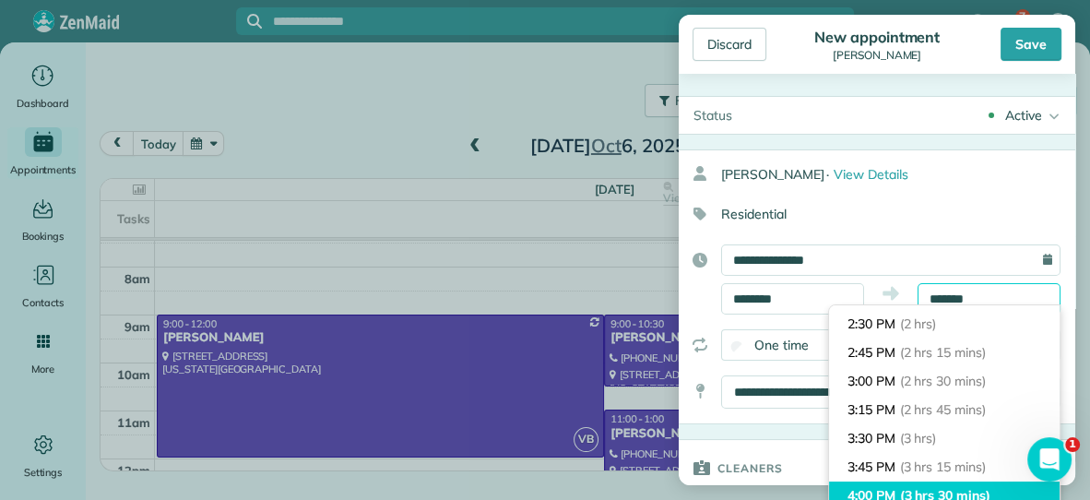
scroll to position [219, 0]
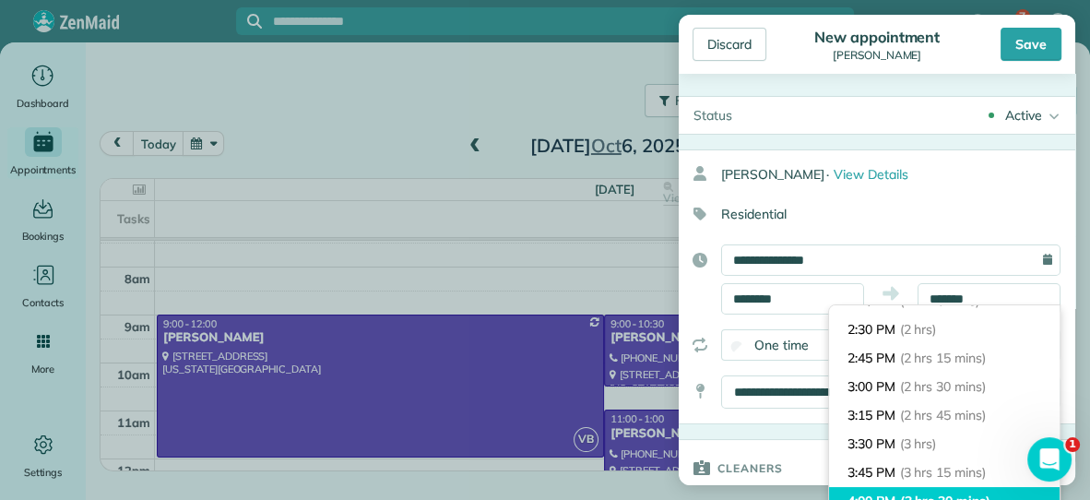
click at [968, 355] on span "(2 hrs 15 mins)" at bounding box center [943, 358] width 86 height 17
type input "*******"
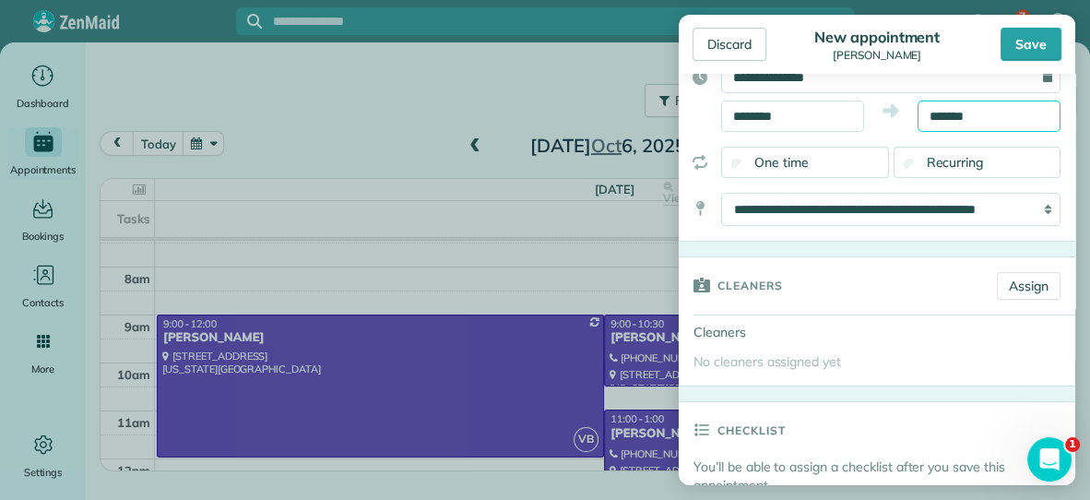
scroll to position [189, 0]
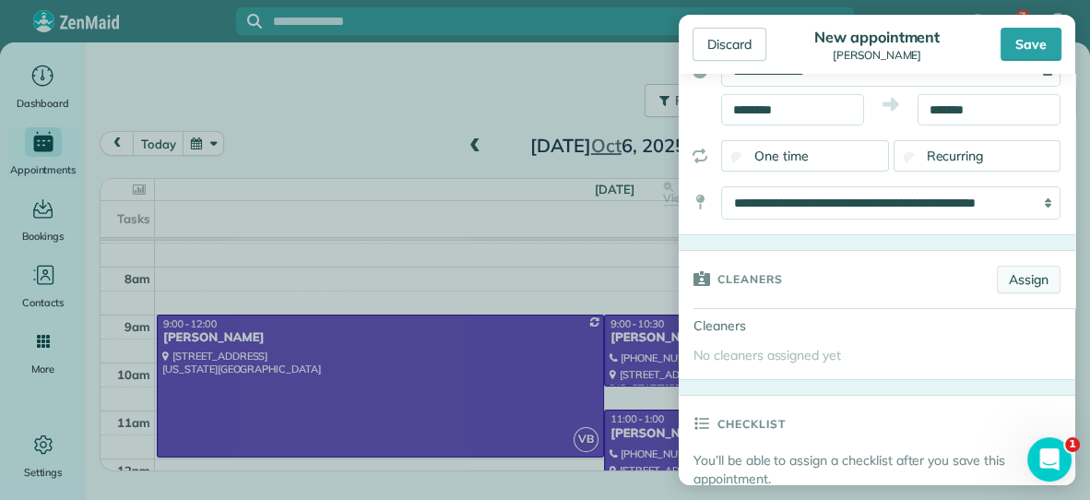
click at [1018, 281] on link "Assign" at bounding box center [1029, 280] width 64 height 28
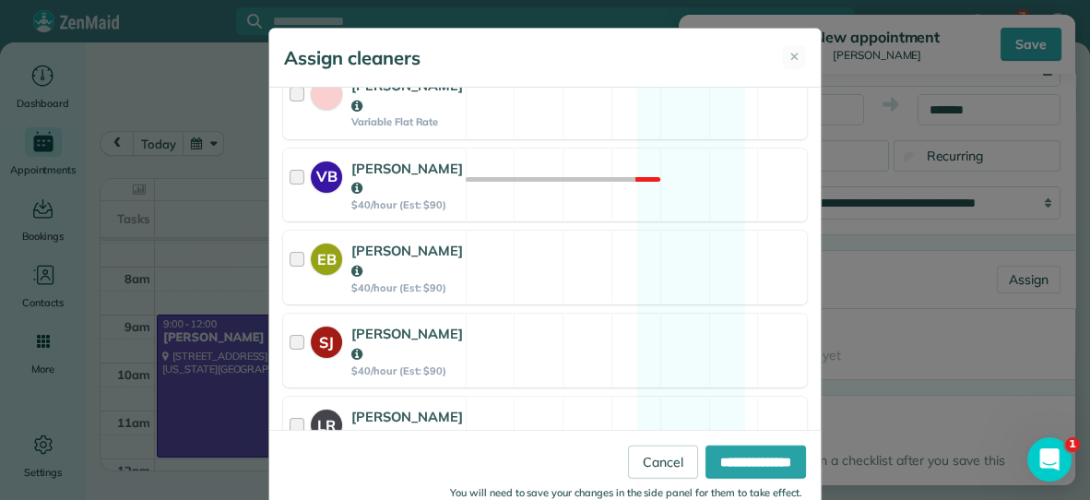
click at [592, 314] on div "SJ [PERSON_NAME] $40/hour (Est: $90) Available" at bounding box center [545, 351] width 524 height 74
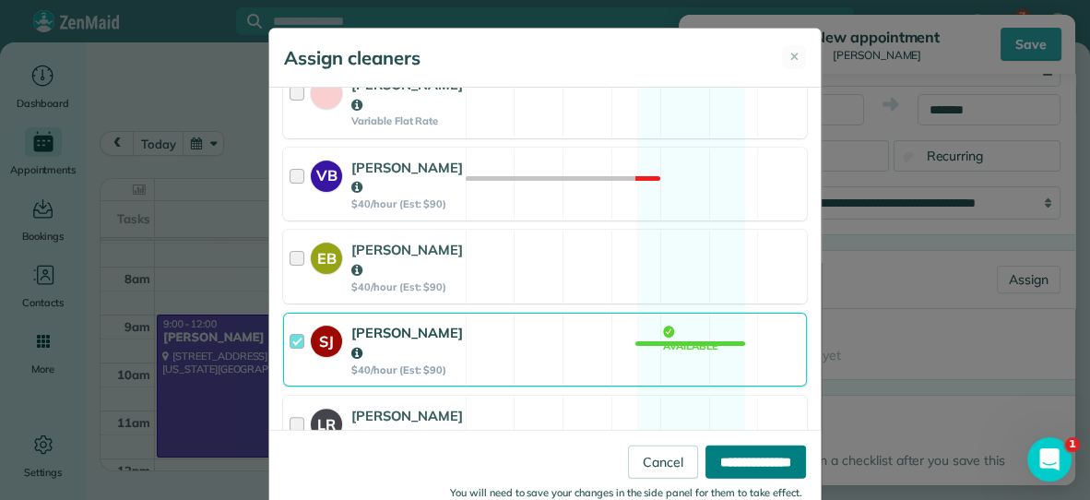
click at [777, 458] on input "**********" at bounding box center [756, 461] width 101 height 33
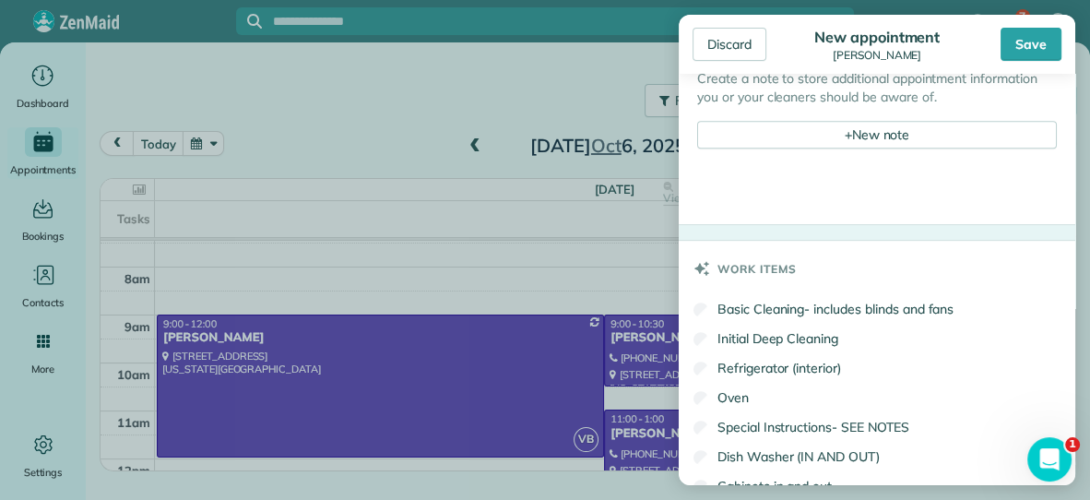
scroll to position [849, 0]
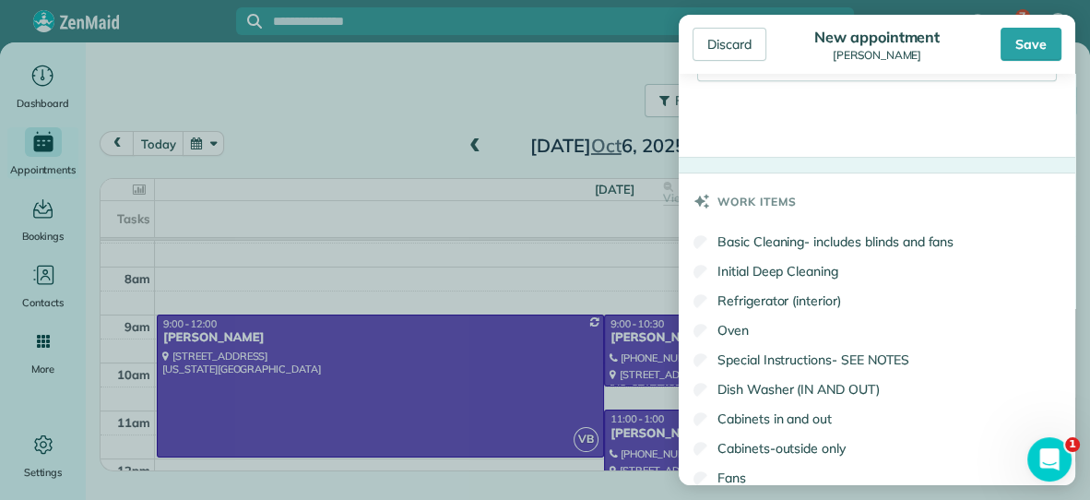
click at [709, 240] on label "Basic Cleaning- includes blinds and fans" at bounding box center [824, 241] width 260 height 18
click at [1030, 42] on div "Save" at bounding box center [1031, 44] width 61 height 33
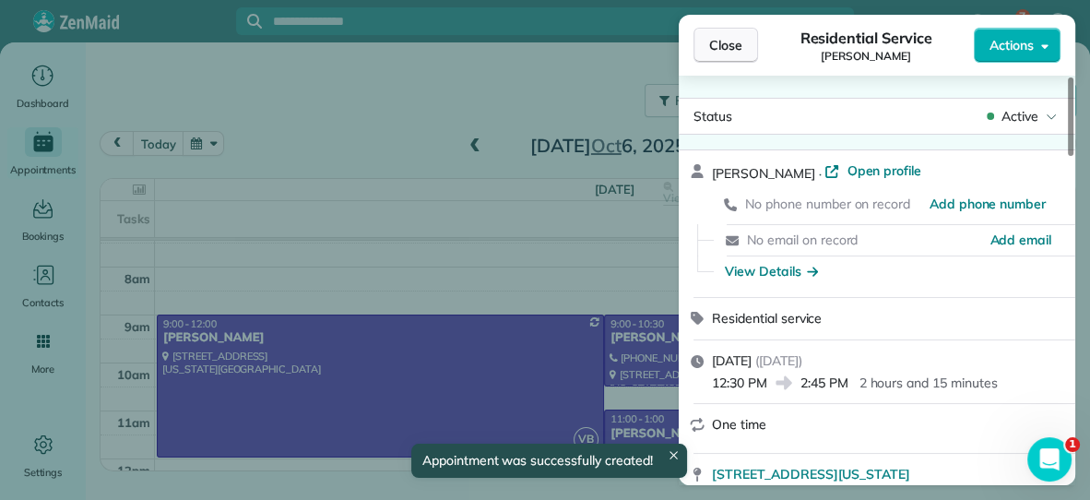
click at [724, 51] on span "Close" at bounding box center [725, 45] width 33 height 18
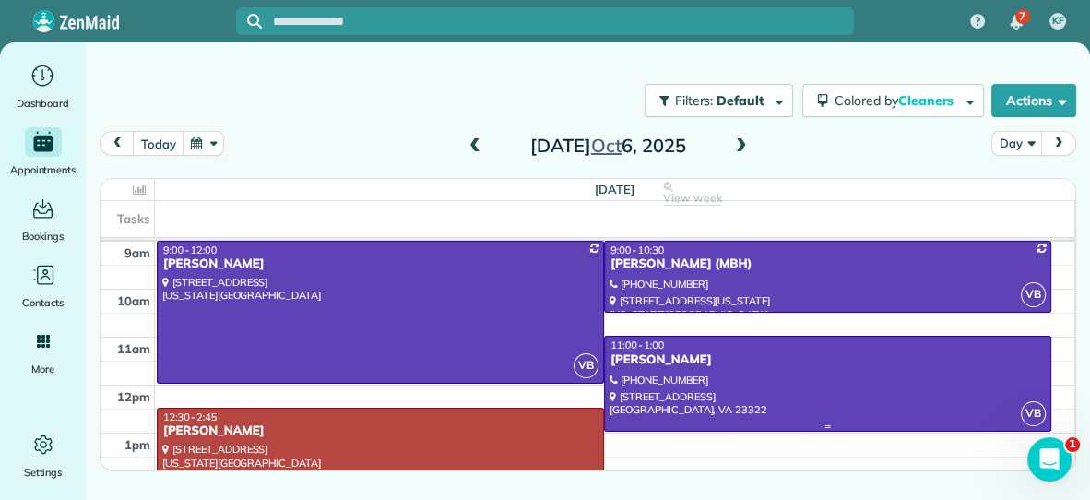
scroll to position [92, 0]
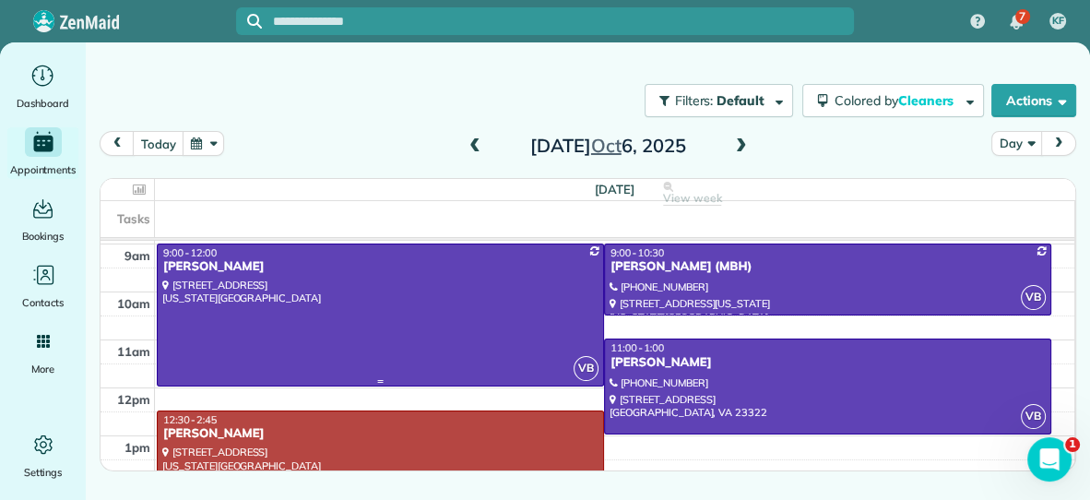
click at [526, 315] on div at bounding box center [381, 314] width 446 height 141
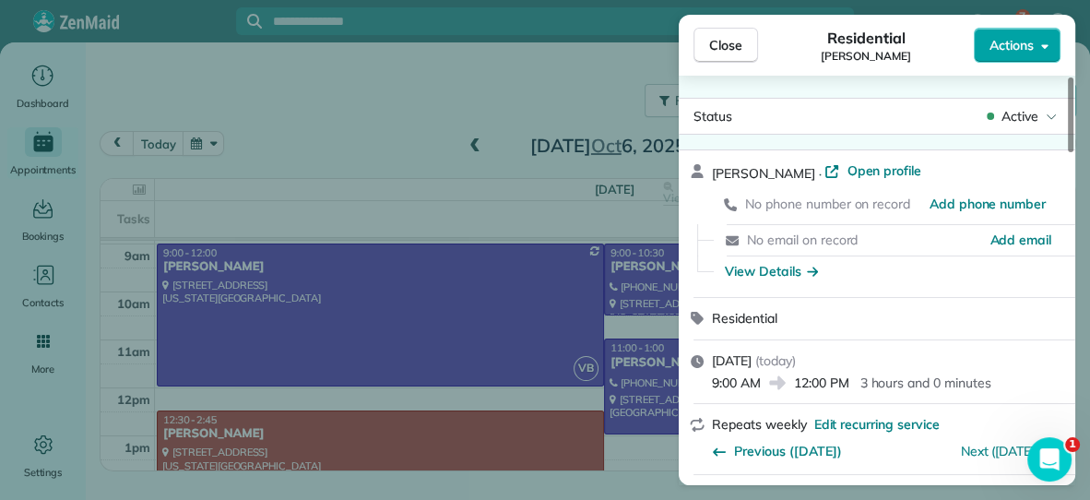
click at [1011, 55] on button "Actions" at bounding box center [1017, 45] width 87 height 35
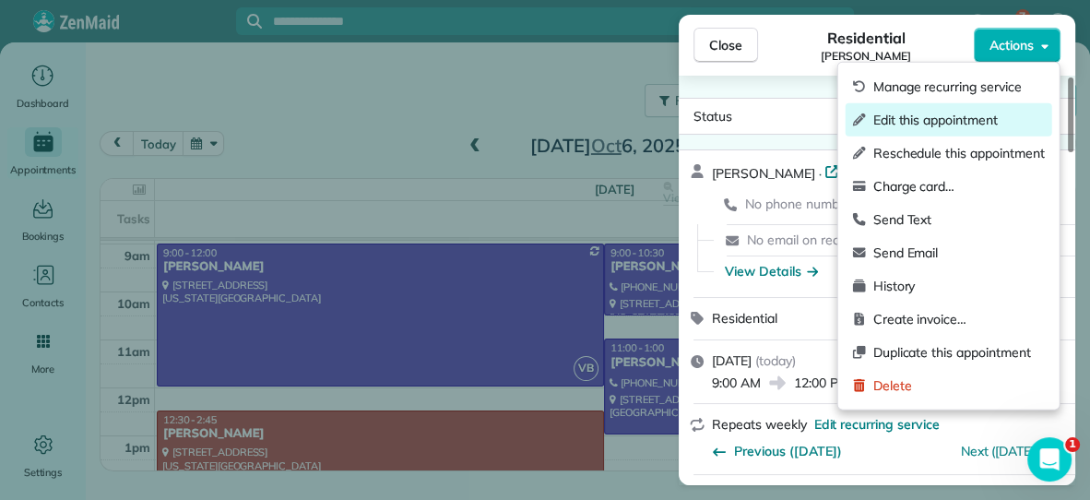
click at [985, 115] on span "Edit this appointment" at bounding box center [960, 120] width 172 height 18
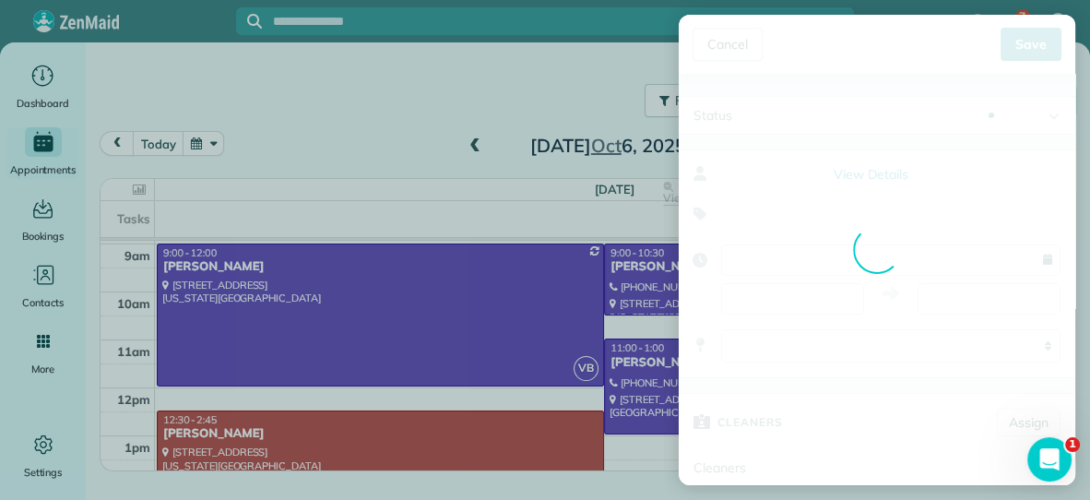
type input "**********"
type input "*****"
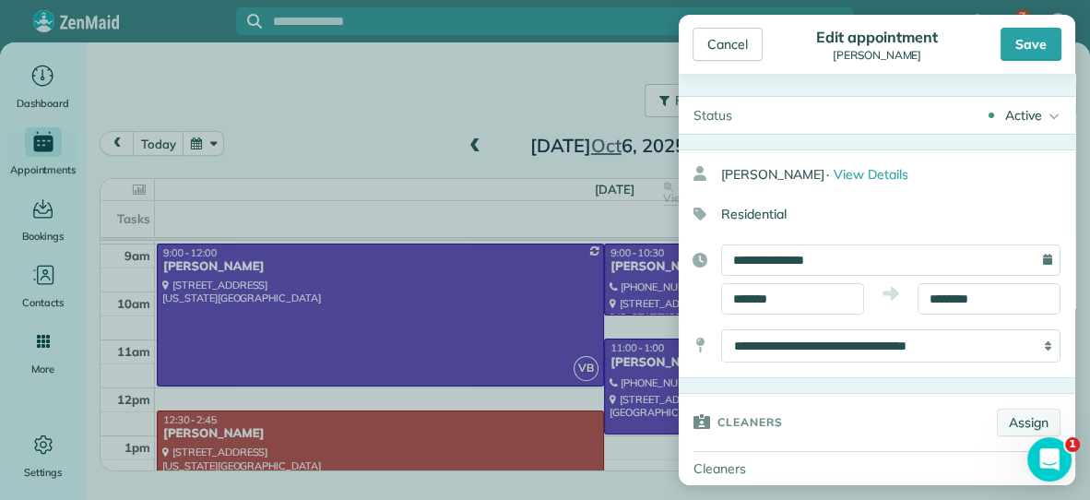
click at [1017, 423] on link "Assign" at bounding box center [1029, 423] width 64 height 28
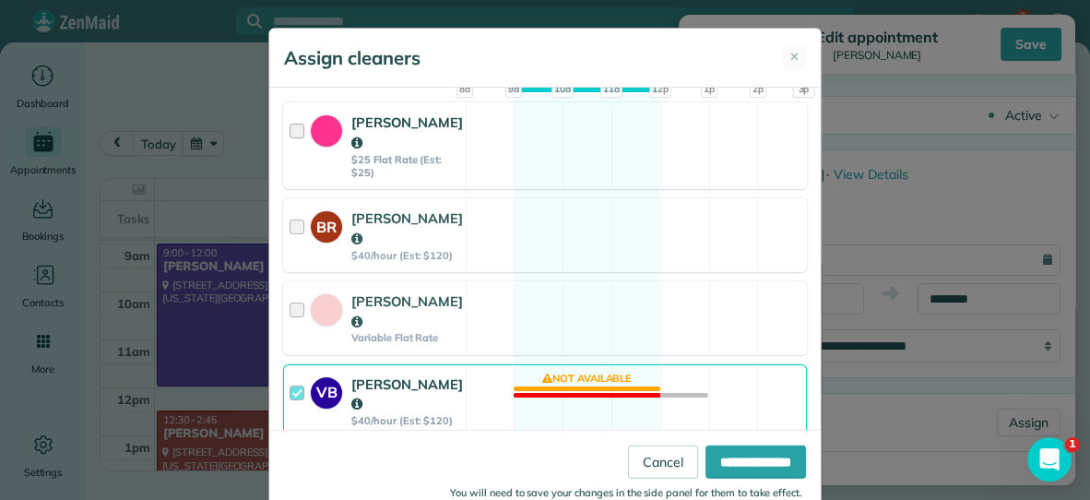
scroll to position [231, 0]
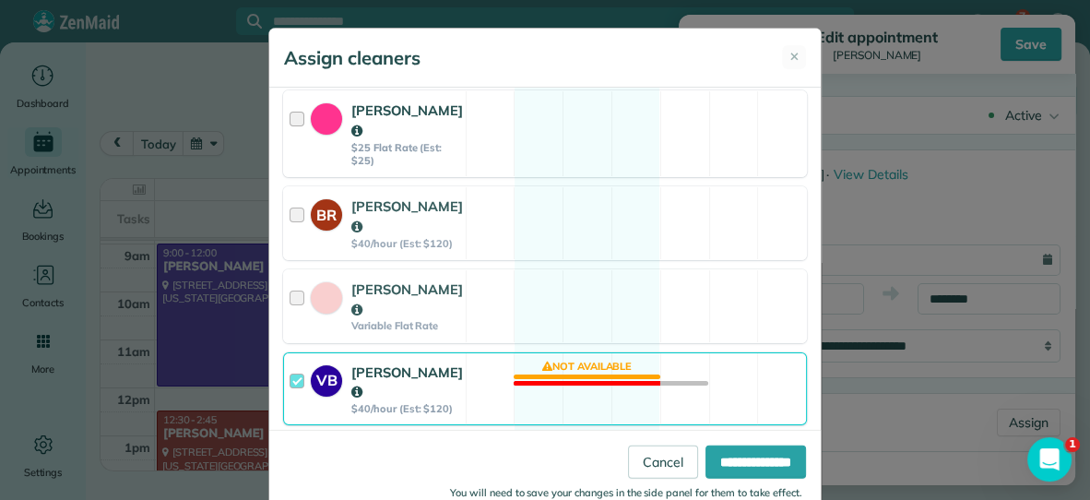
click at [547, 325] on div "Cleaning for [PERSON_NAME][DATE] 9:00 AM to 12:00 PM [STREET_ADDRESS][US_STATE]…" at bounding box center [545, 275] width 552 height 375
click at [545, 352] on div "VB [PERSON_NAME] $40/hour (Est: $120) Not available" at bounding box center [545, 389] width 524 height 74
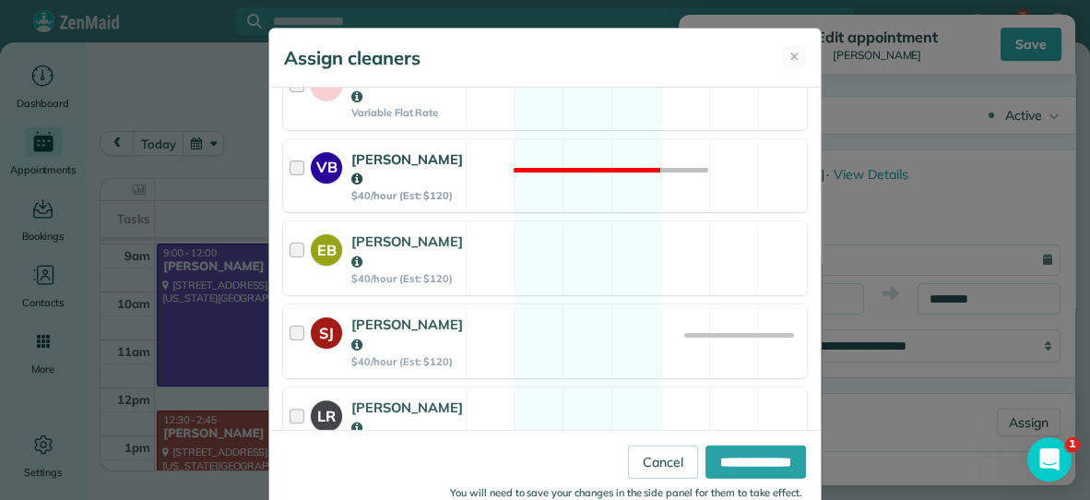
scroll to position [468, 0]
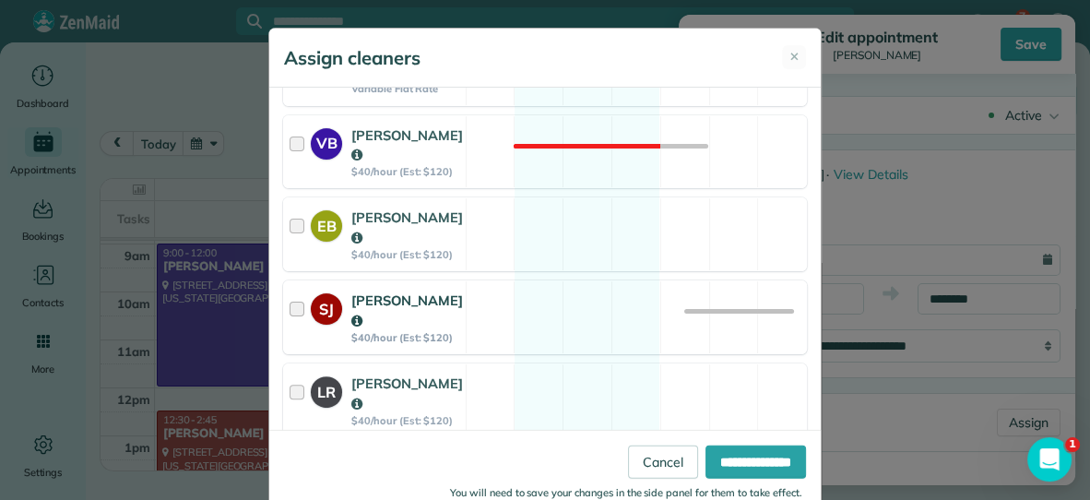
click at [572, 280] on div "SJ [PERSON_NAME] $40/hour (Est: $120) Available" at bounding box center [545, 317] width 524 height 74
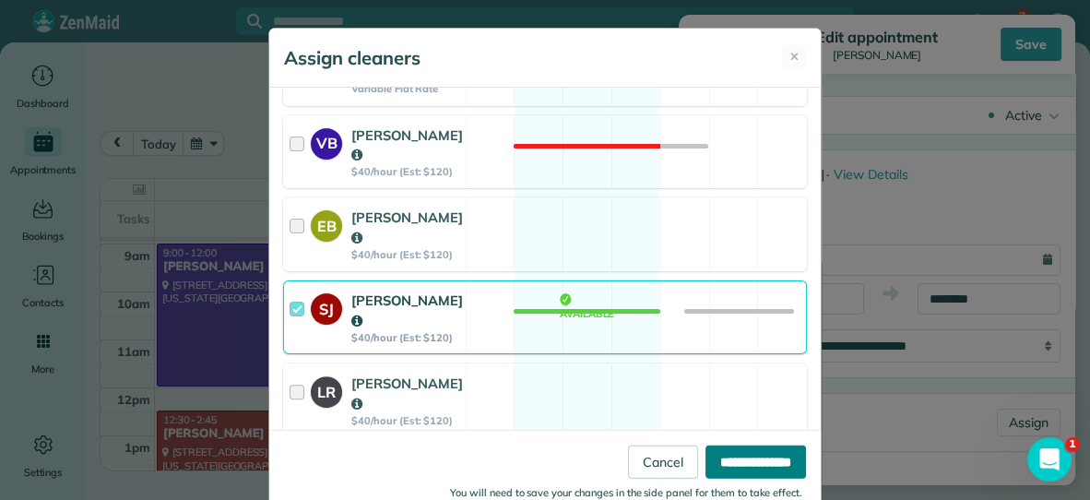
click at [732, 460] on input "**********" at bounding box center [756, 461] width 101 height 33
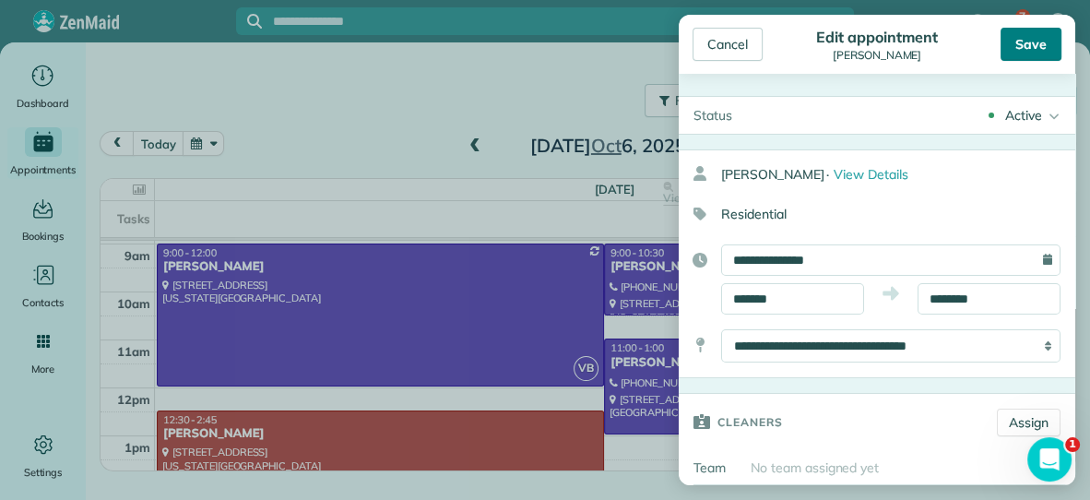
click at [1033, 36] on div "Save" at bounding box center [1031, 44] width 61 height 33
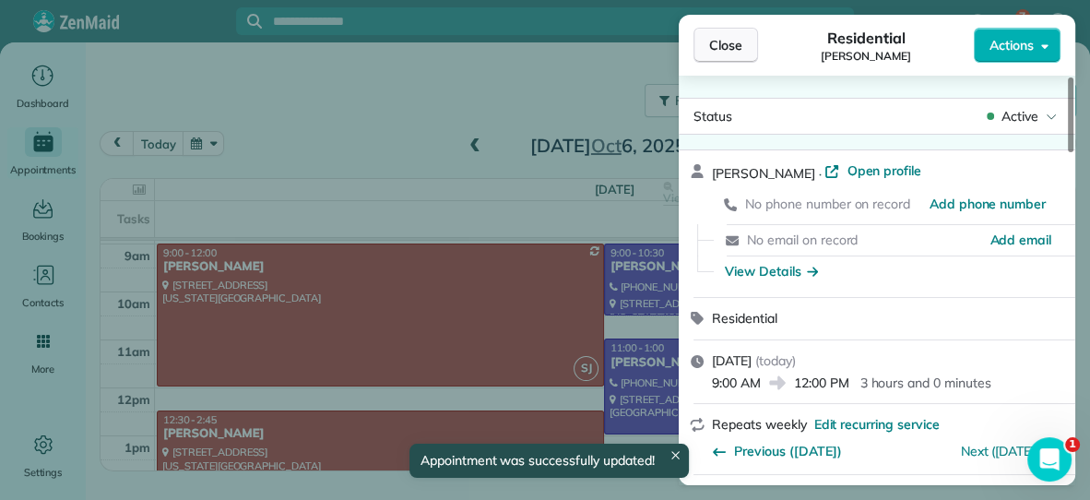
click at [733, 33] on button "Close" at bounding box center [726, 45] width 65 height 35
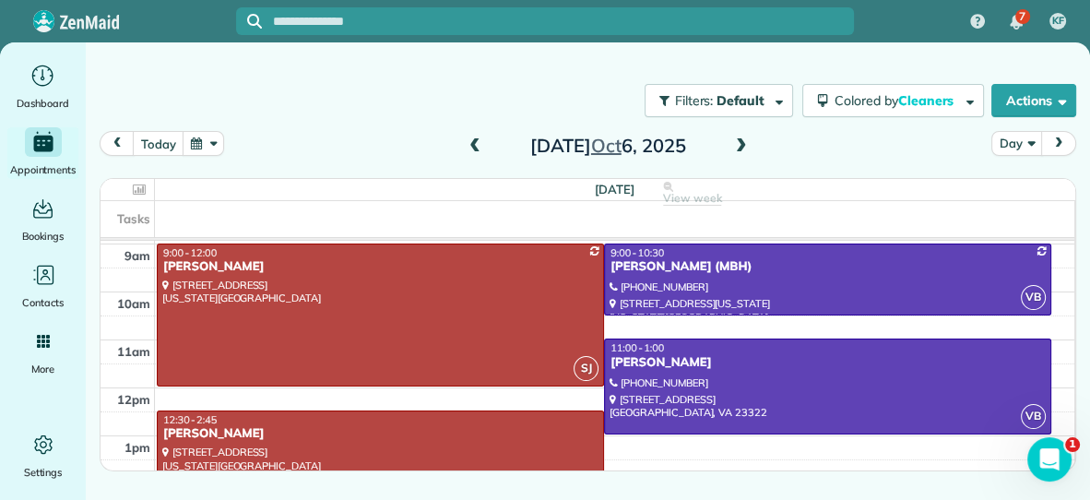
click at [742, 143] on span at bounding box center [742, 146] width 20 height 17
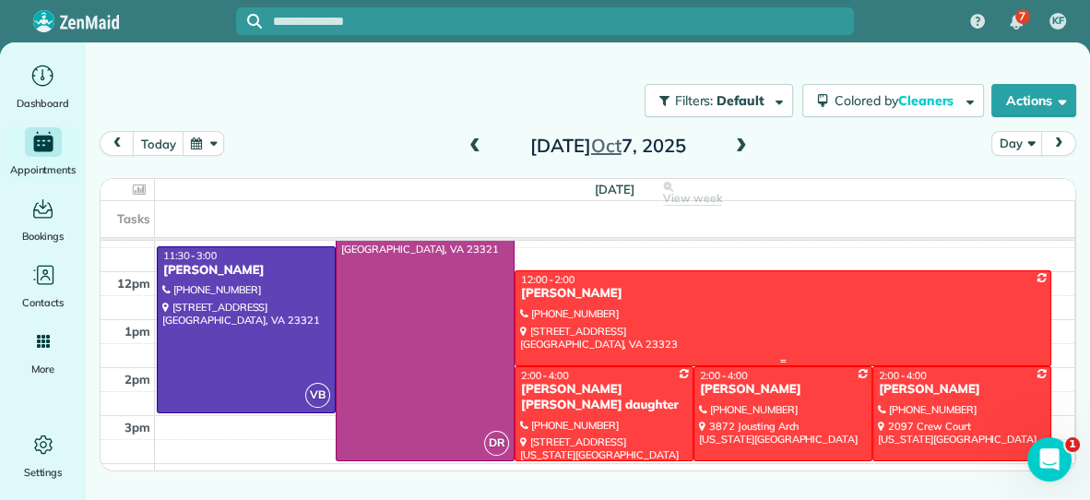
scroll to position [211, 0]
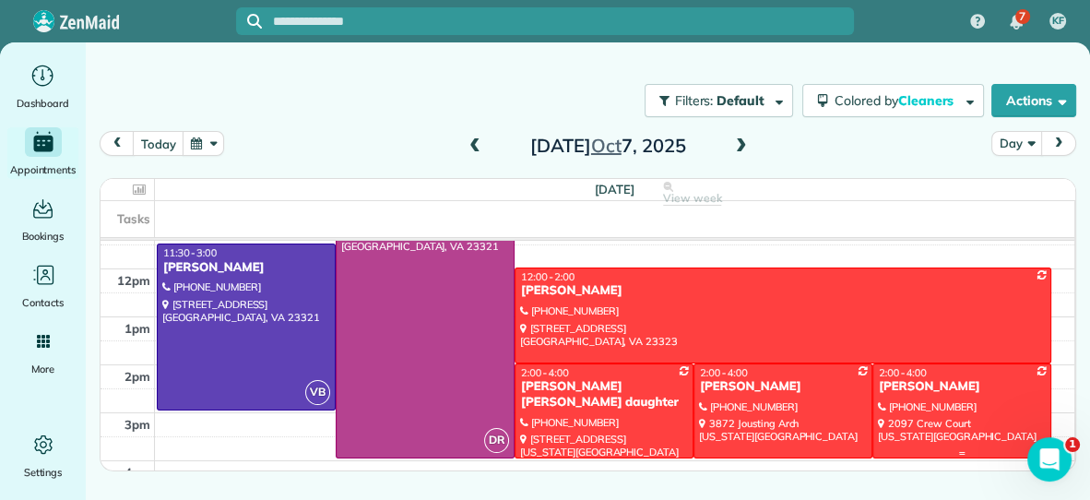
click at [939, 392] on div "[PERSON_NAME]" at bounding box center [962, 387] width 168 height 16
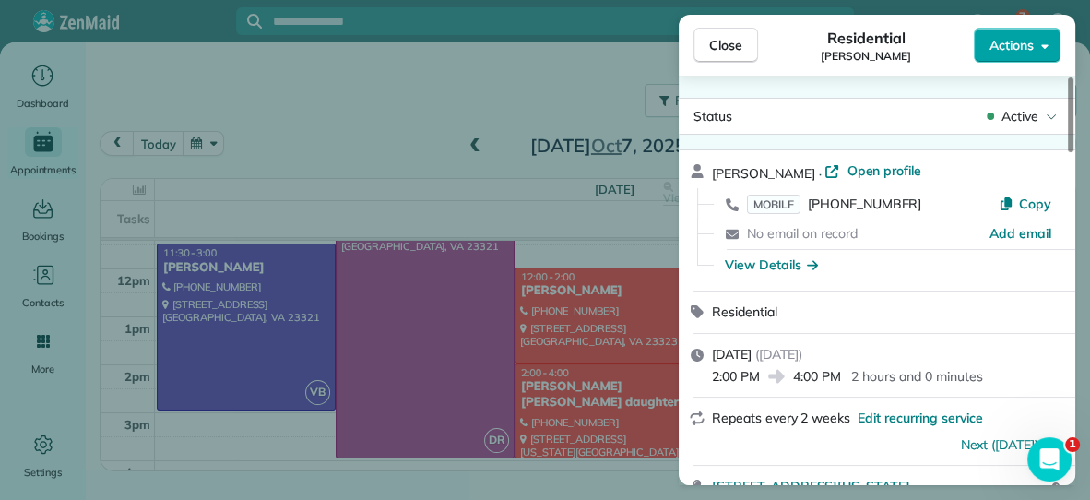
click at [1004, 45] on span "Actions" at bounding box center [1012, 45] width 44 height 18
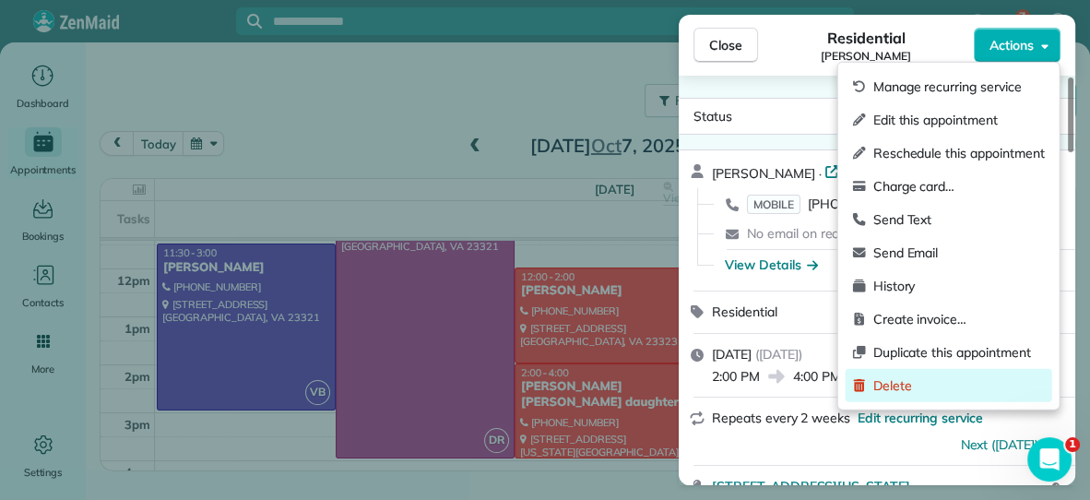
click at [893, 390] on span "Delete" at bounding box center [960, 385] width 172 height 18
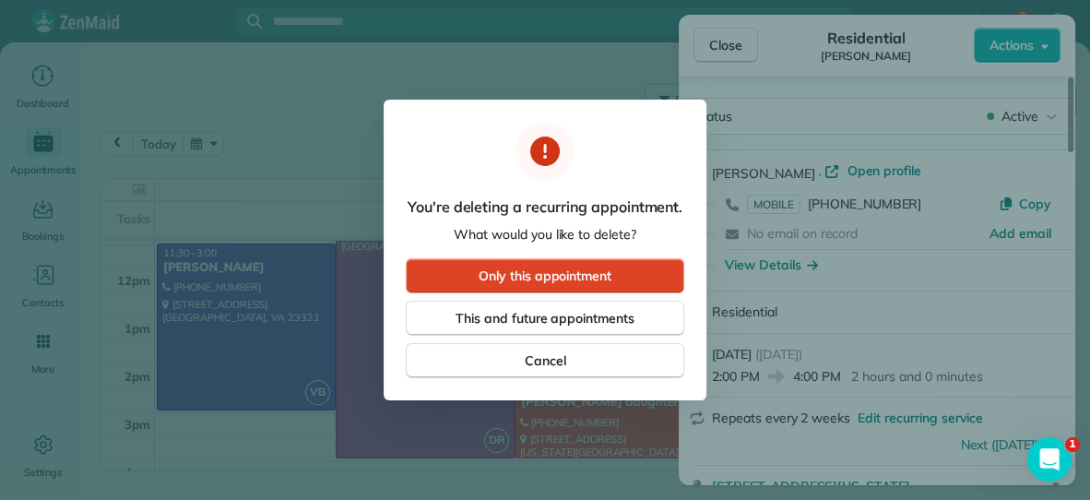
click at [637, 281] on button "Only this appointment" at bounding box center [545, 275] width 279 height 35
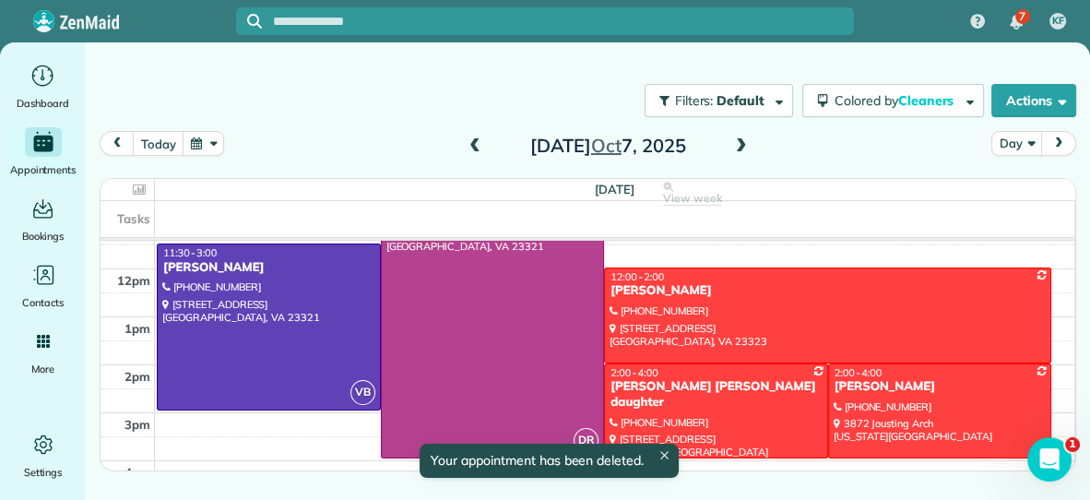
click at [741, 149] on span at bounding box center [742, 146] width 20 height 17
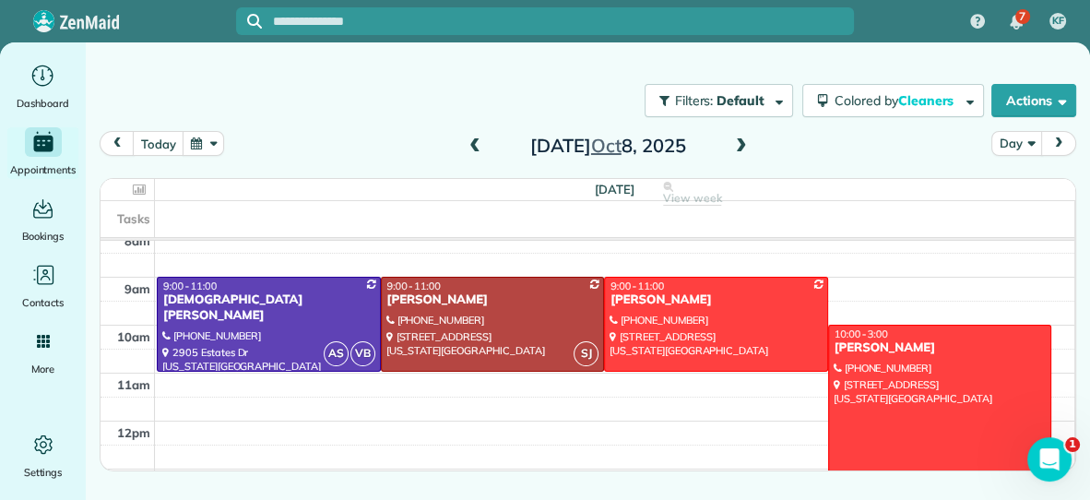
scroll to position [57, 0]
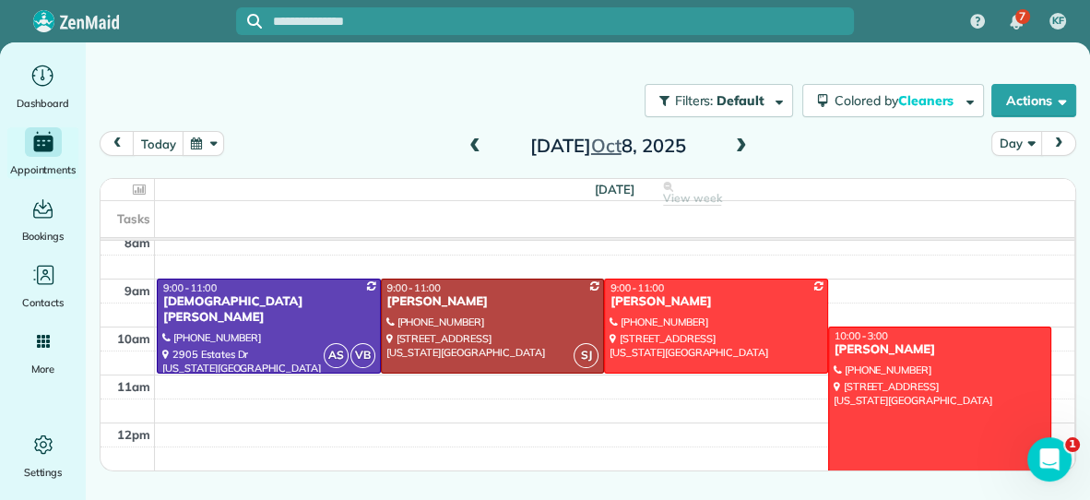
click at [743, 141] on span at bounding box center [742, 146] width 20 height 17
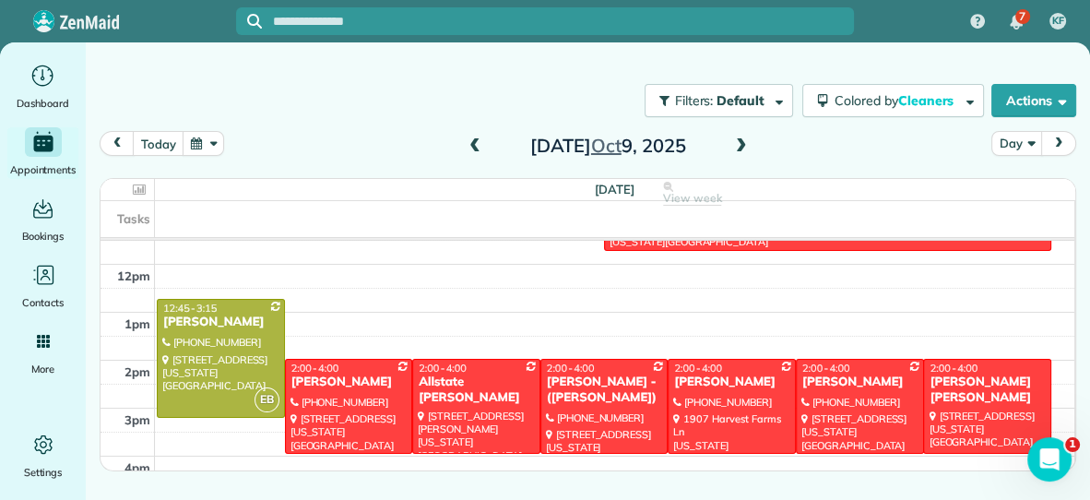
scroll to position [215, 0]
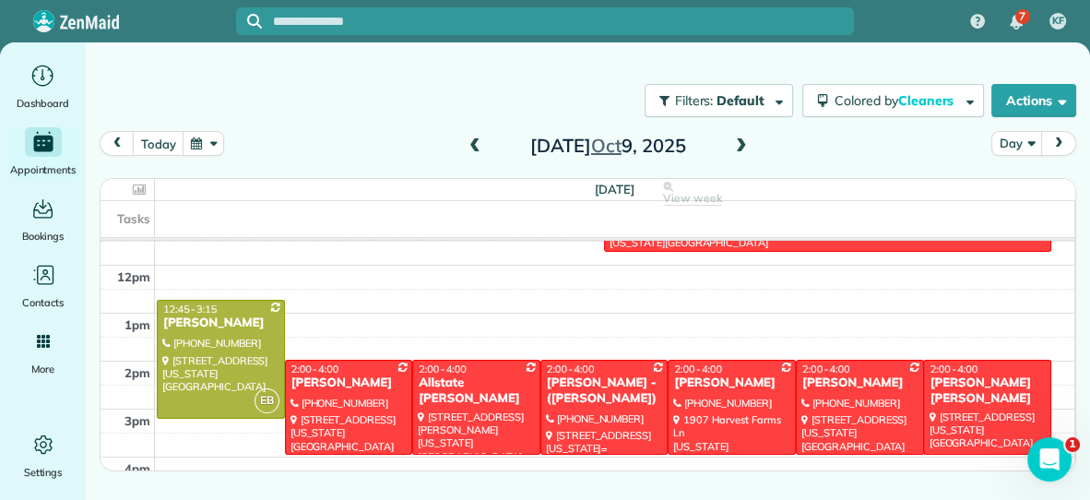
click at [626, 392] on div "[PERSON_NAME] - ([PERSON_NAME])" at bounding box center [604, 390] width 117 height 31
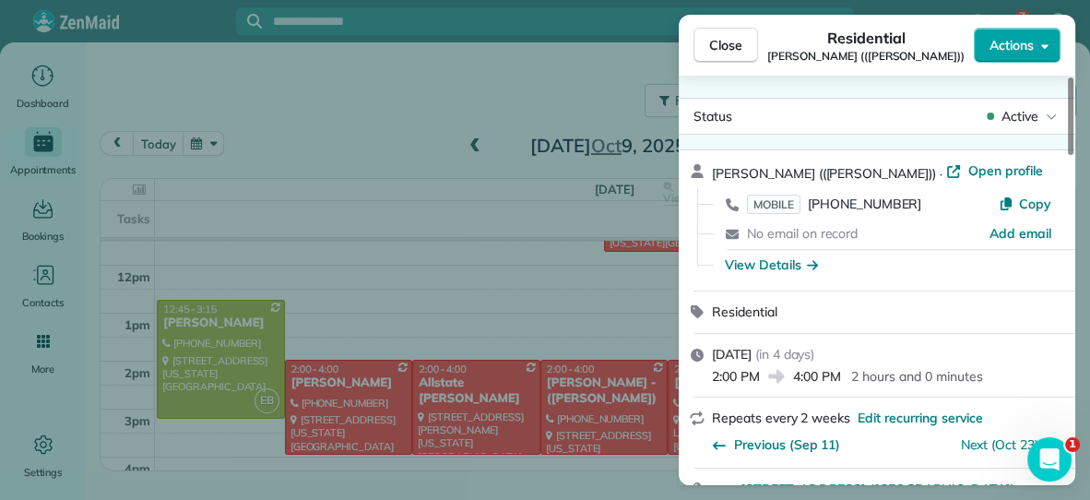
click at [1003, 43] on span "Actions" at bounding box center [1012, 45] width 44 height 18
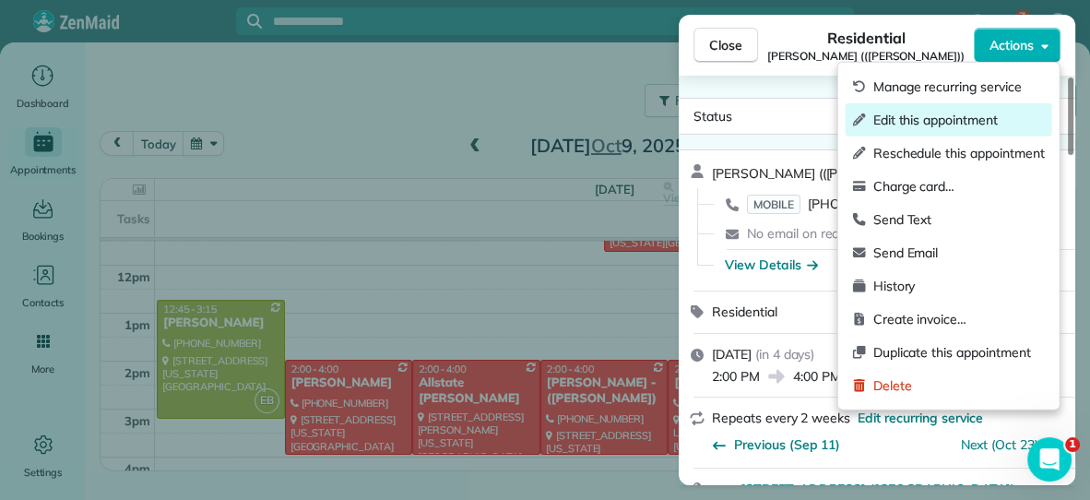
click at [944, 115] on span "Edit this appointment" at bounding box center [960, 120] width 172 height 18
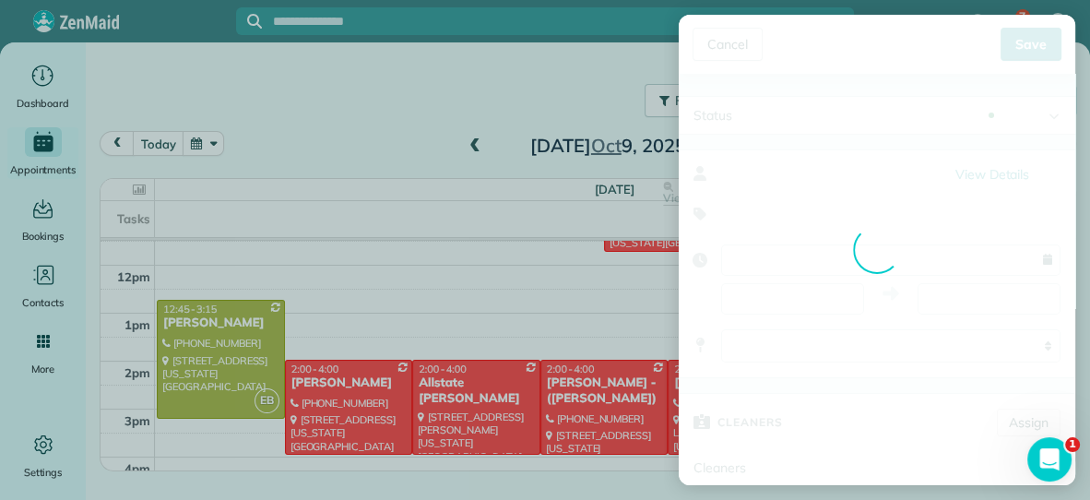
type input "**********"
type input "*****"
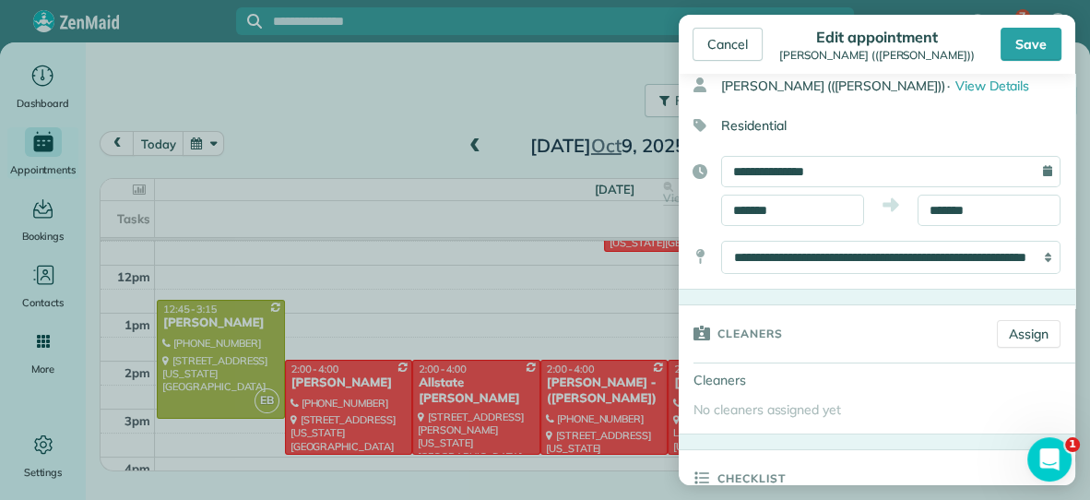
scroll to position [90, 0]
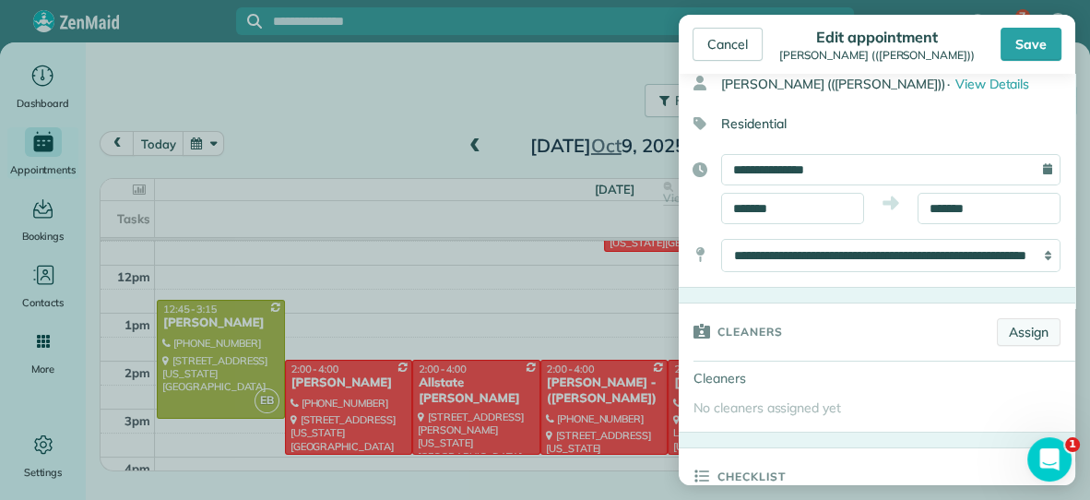
click at [1024, 331] on link "Assign" at bounding box center [1029, 332] width 64 height 28
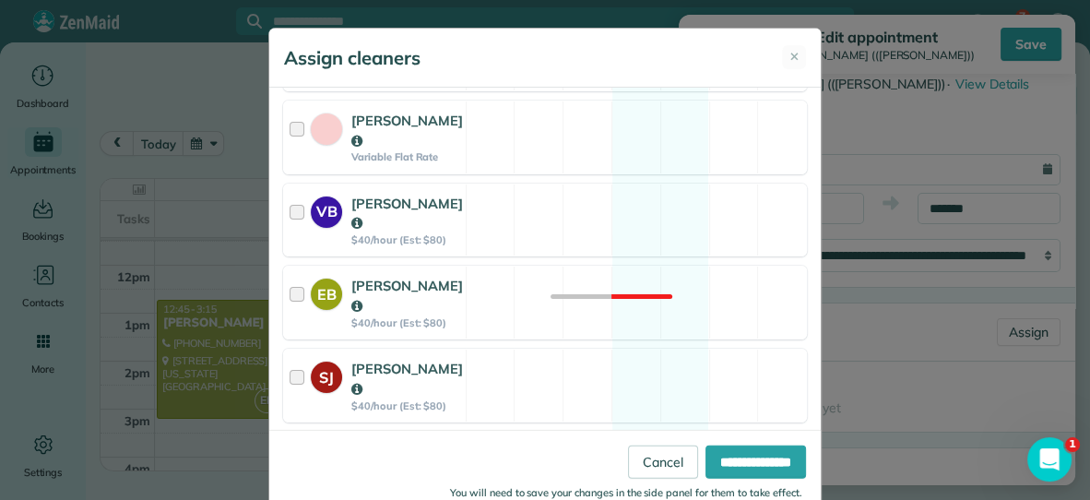
scroll to position [468, 0]
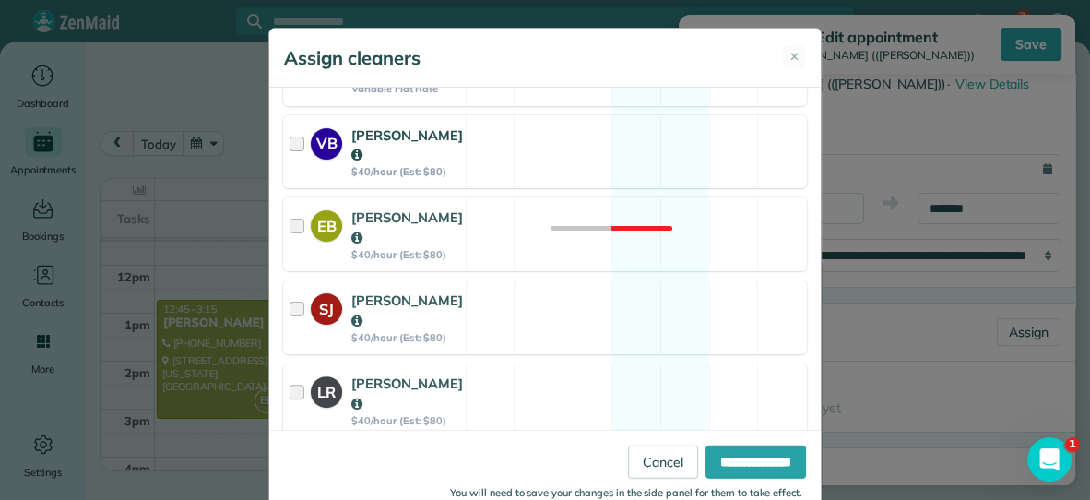
click at [727, 146] on div "VB [PERSON_NAME] $40/hour (Est: $80) Available" at bounding box center [545, 152] width 524 height 74
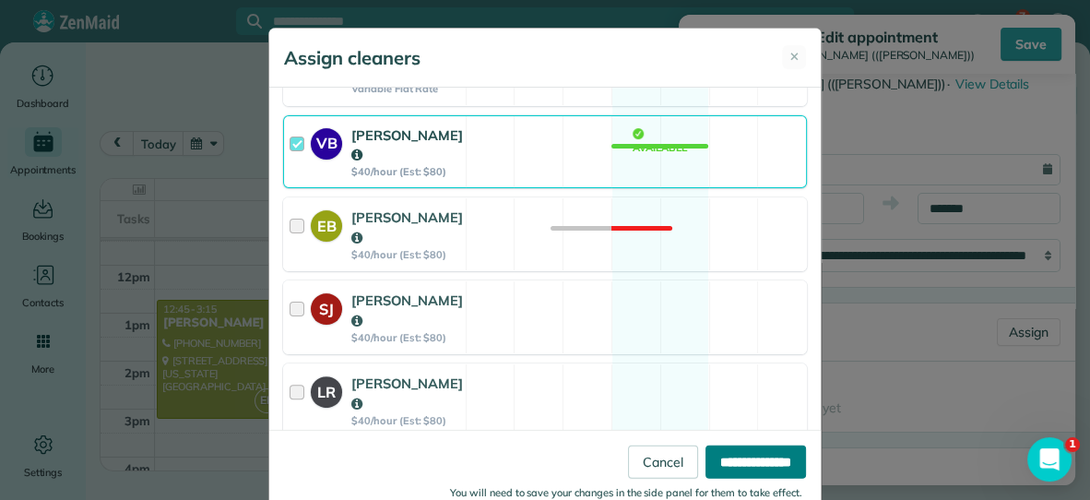
click at [791, 455] on input "**********" at bounding box center [756, 461] width 101 height 33
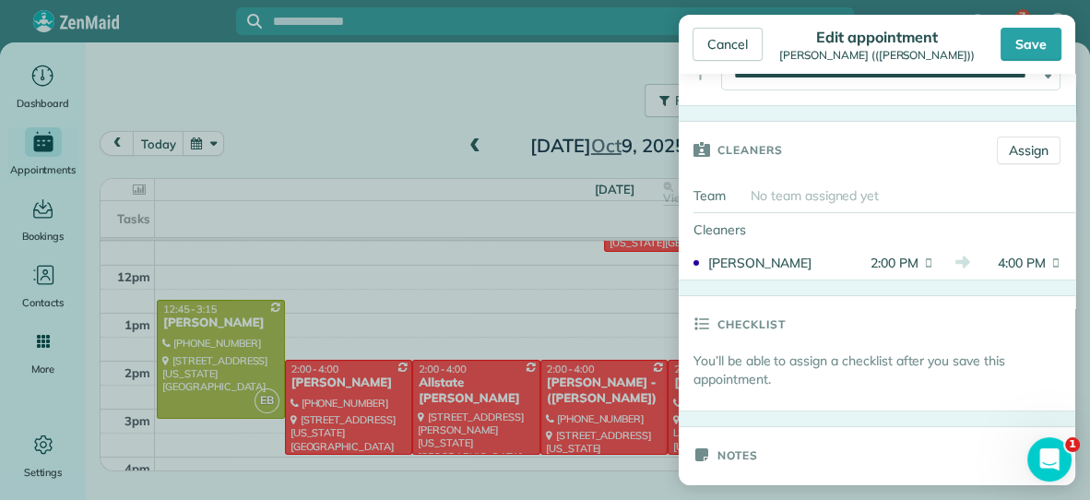
scroll to position [278, 0]
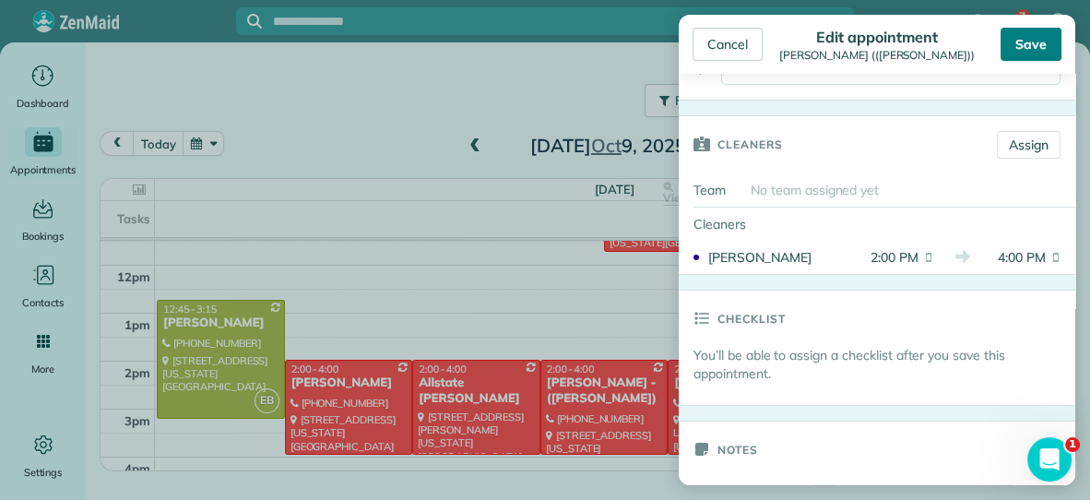
click at [1036, 59] on div "Save" at bounding box center [1031, 44] width 61 height 33
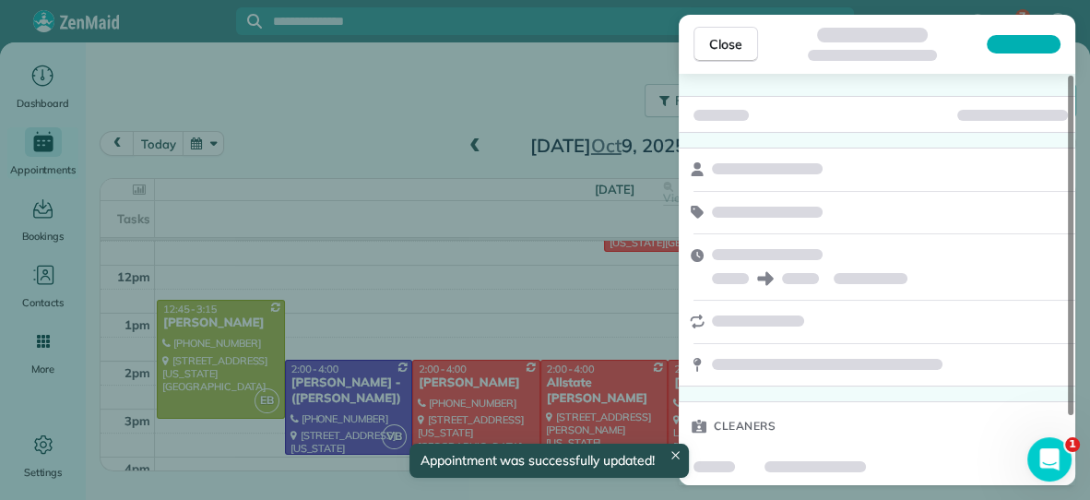
click at [726, 40] on span "Close" at bounding box center [725, 44] width 33 height 18
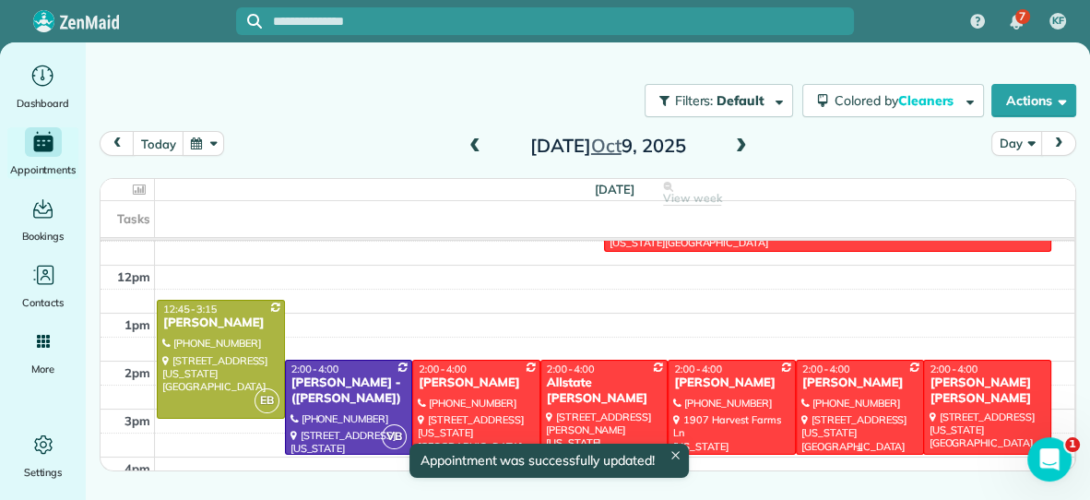
click at [831, 385] on div "[PERSON_NAME]" at bounding box center [860, 383] width 117 height 16
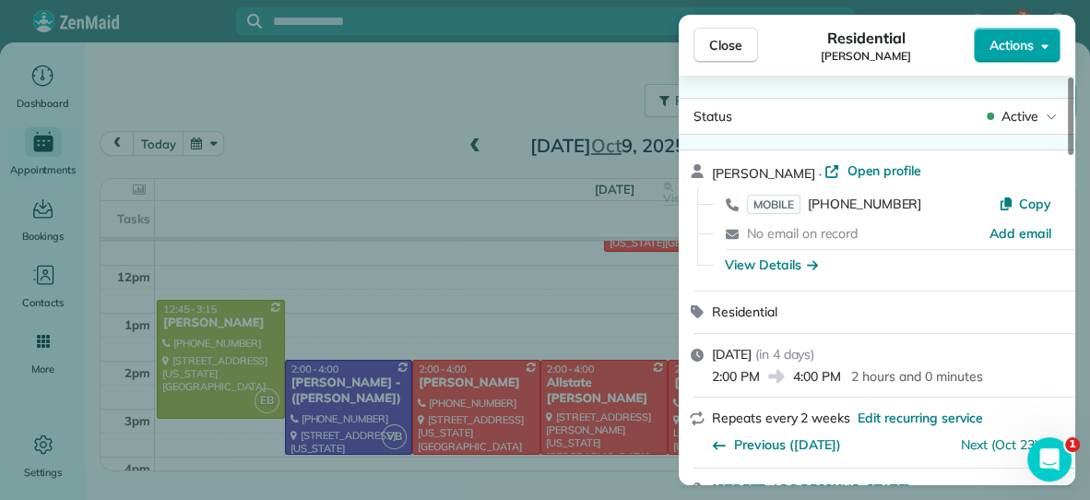
click at [1013, 36] on span "Actions" at bounding box center [1012, 45] width 44 height 18
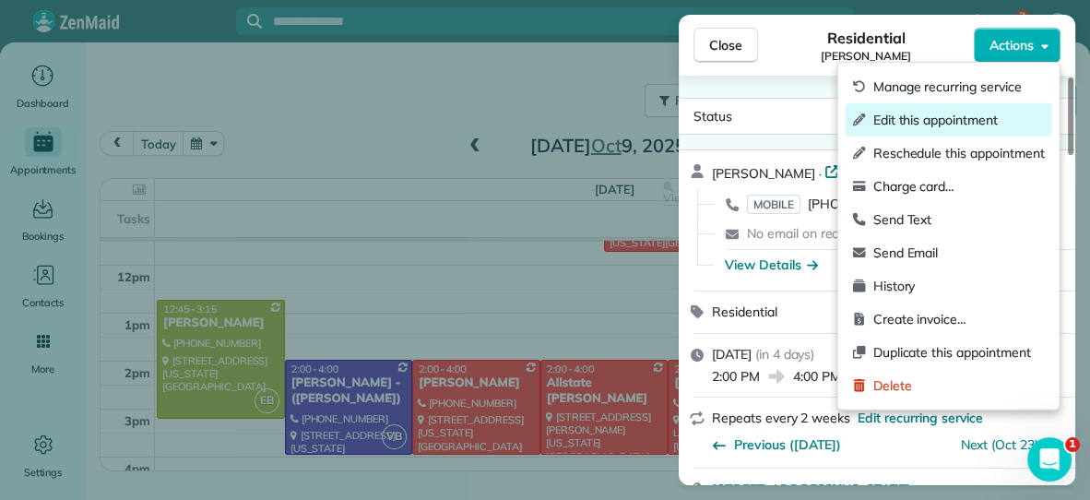
click at [975, 119] on span "Edit this appointment" at bounding box center [960, 120] width 172 height 18
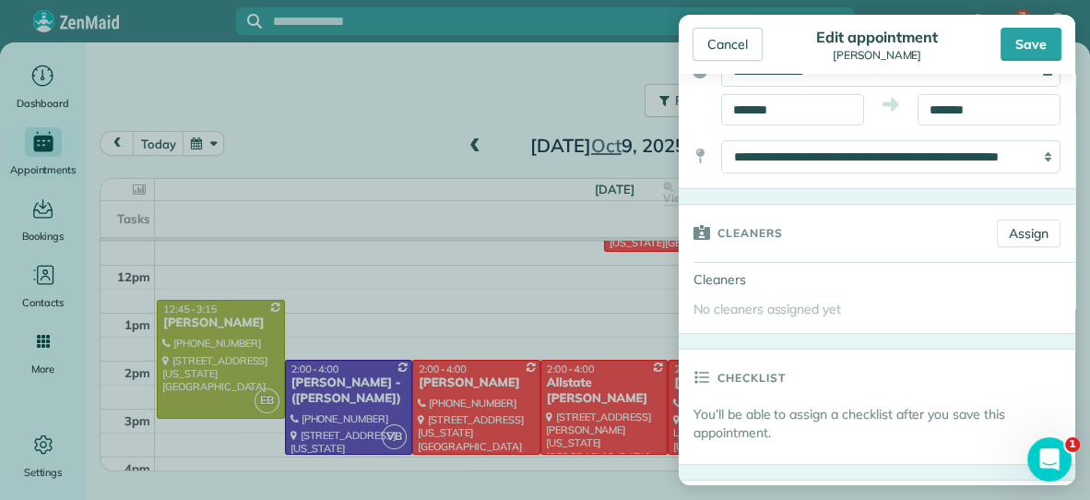
scroll to position [188, 0]
click at [1018, 231] on link "Assign" at bounding box center [1029, 234] width 64 height 28
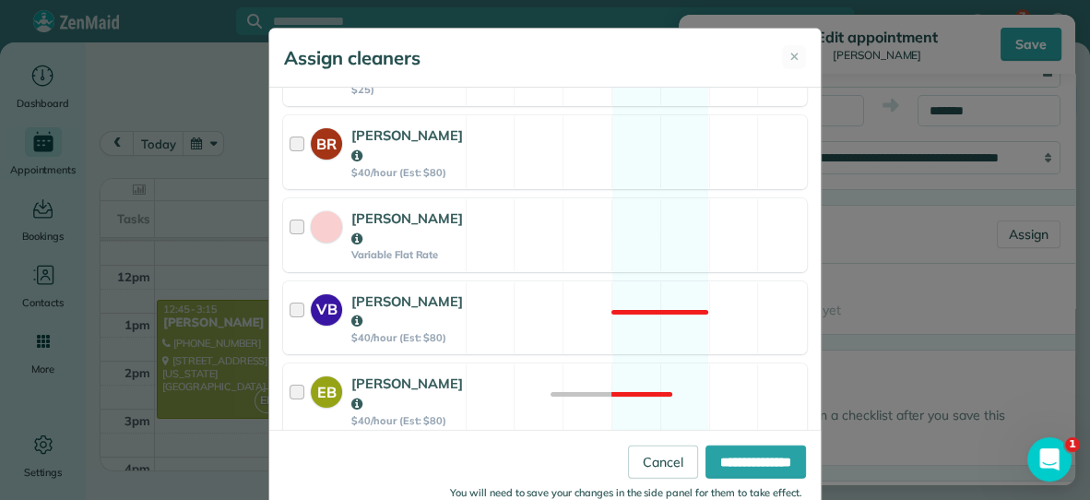
scroll to position [330, 0]
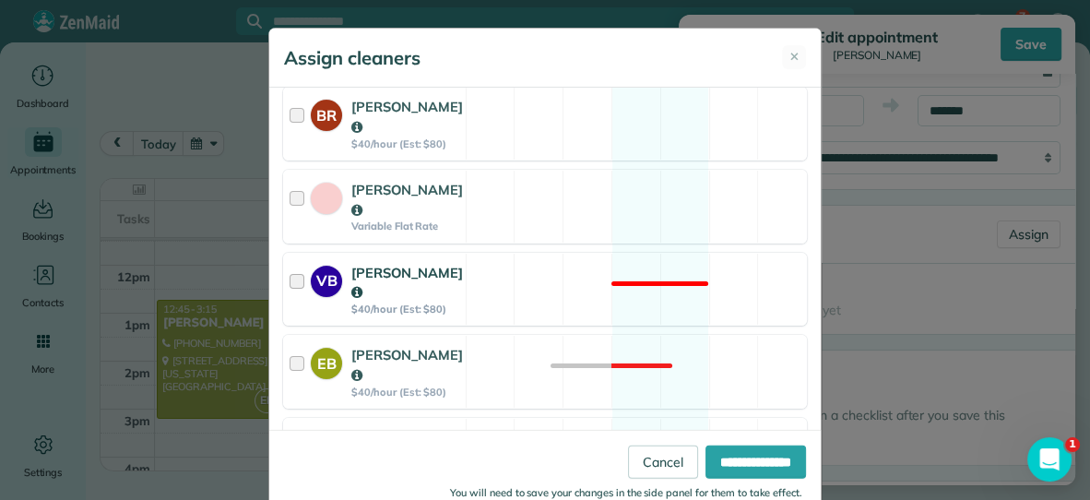
click at [545, 276] on div "VB [PERSON_NAME] $40/hour (Est: $80) Not available" at bounding box center [545, 290] width 524 height 74
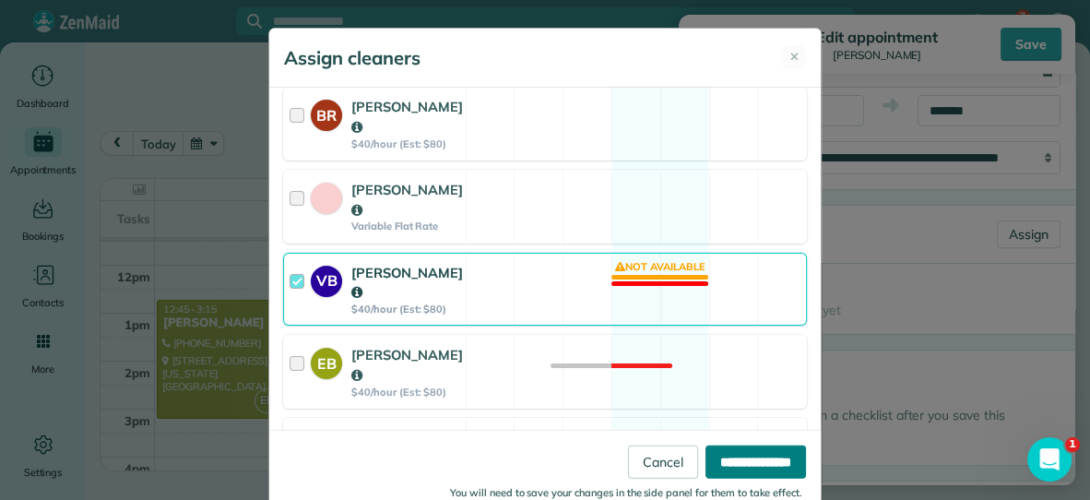
click at [777, 458] on input "**********" at bounding box center [756, 461] width 101 height 33
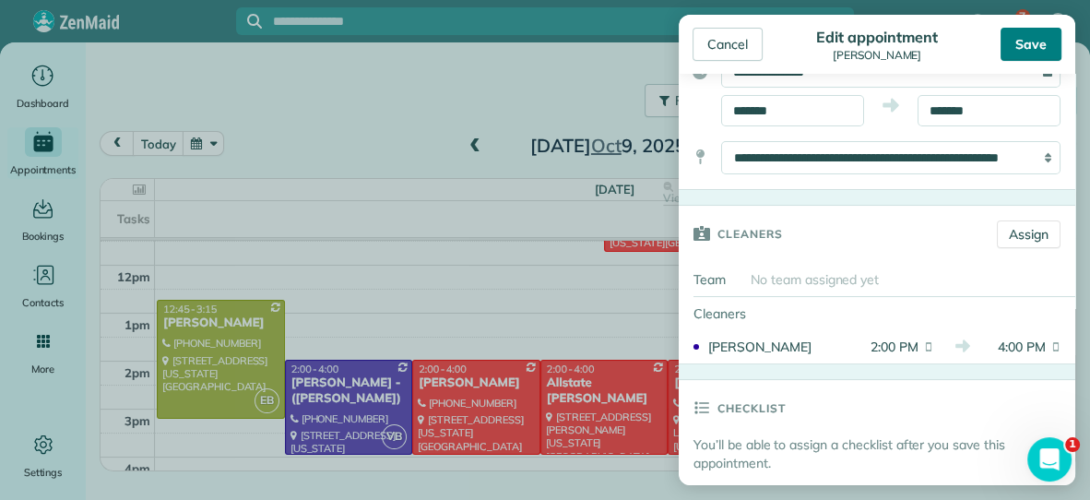
click at [1034, 50] on div "Save" at bounding box center [1031, 44] width 61 height 33
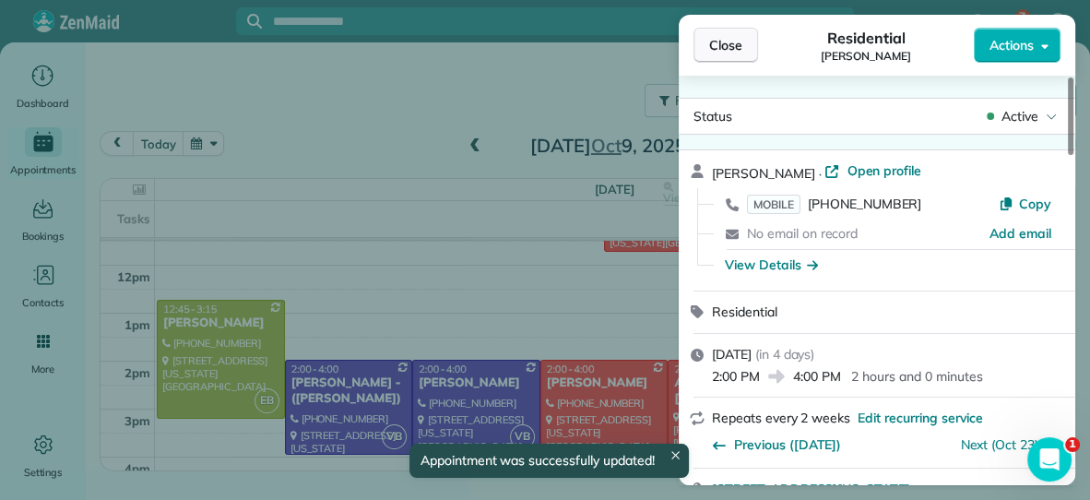
click at [719, 37] on span "Close" at bounding box center [725, 45] width 33 height 18
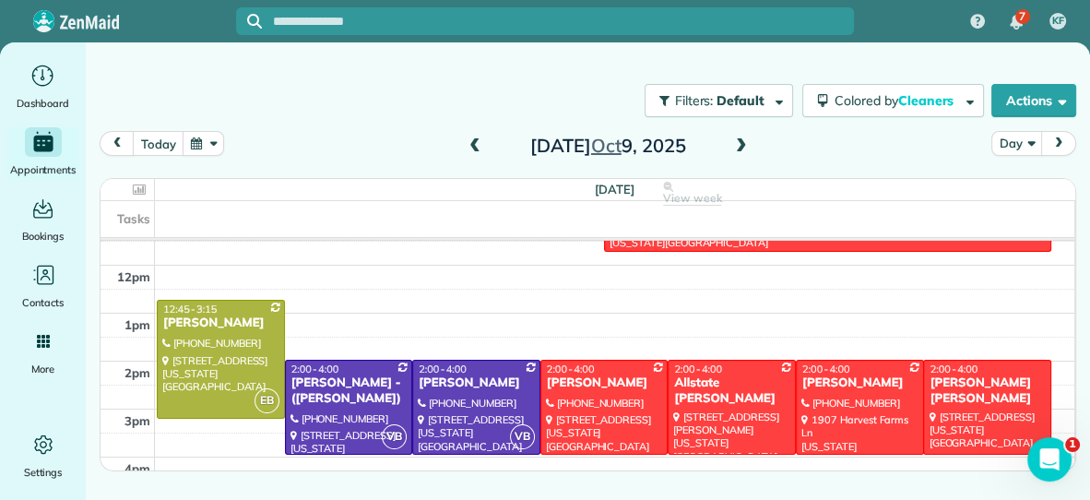
click at [475, 141] on span at bounding box center [475, 146] width 20 height 17
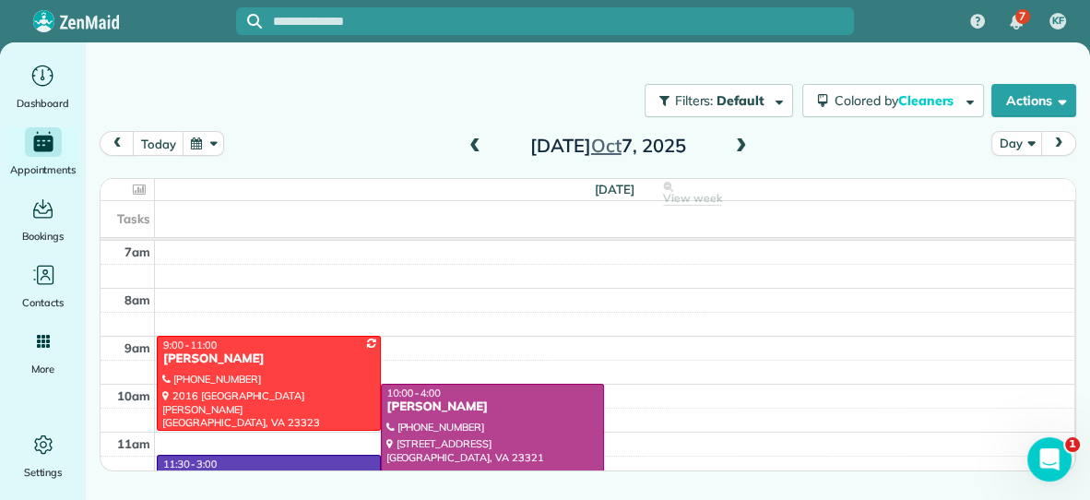
click at [475, 141] on span at bounding box center [475, 146] width 20 height 17
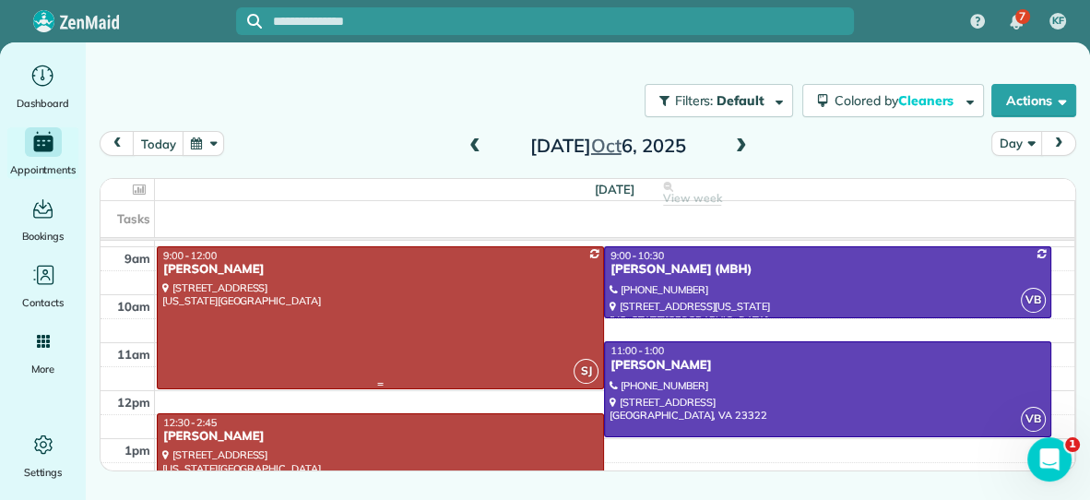
scroll to position [92, 0]
